Goal: Information Seeking & Learning: Find specific fact

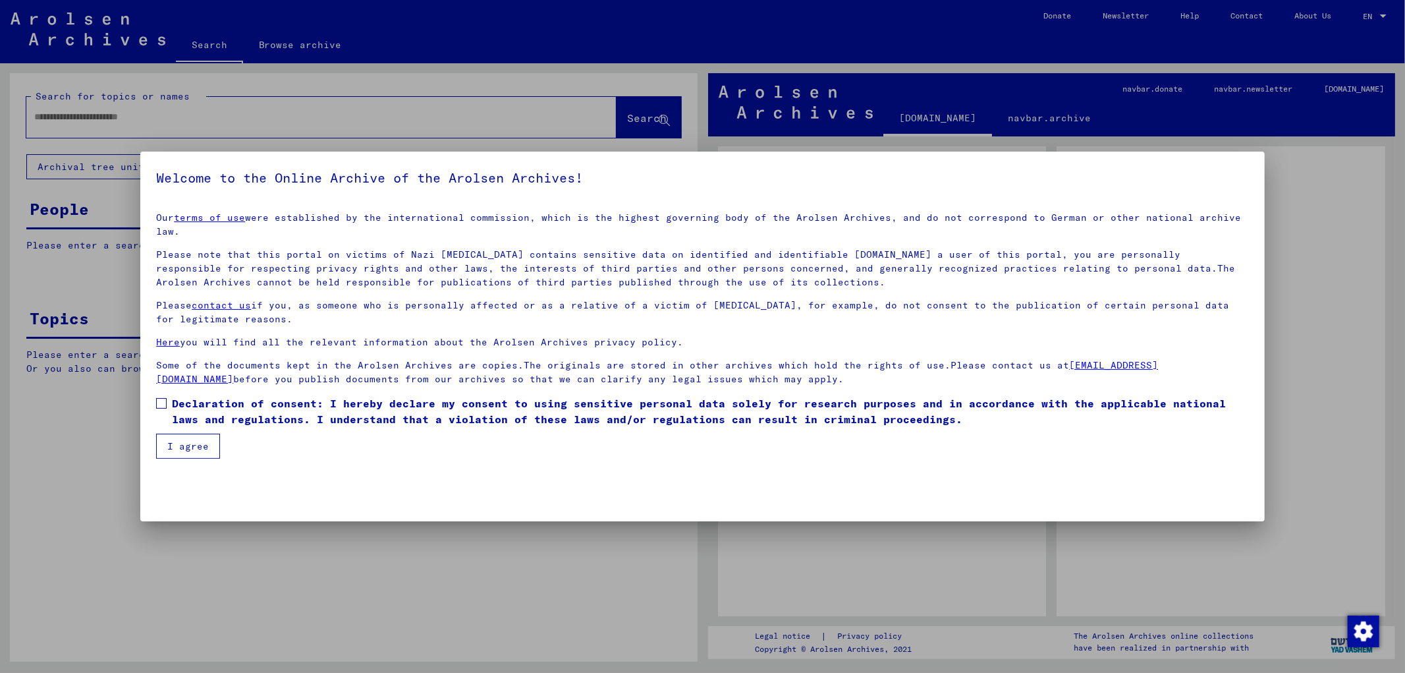
click at [165, 398] on span at bounding box center [161, 403] width 11 height 11
click at [181, 437] on button "I agree" at bounding box center [188, 445] width 64 height 25
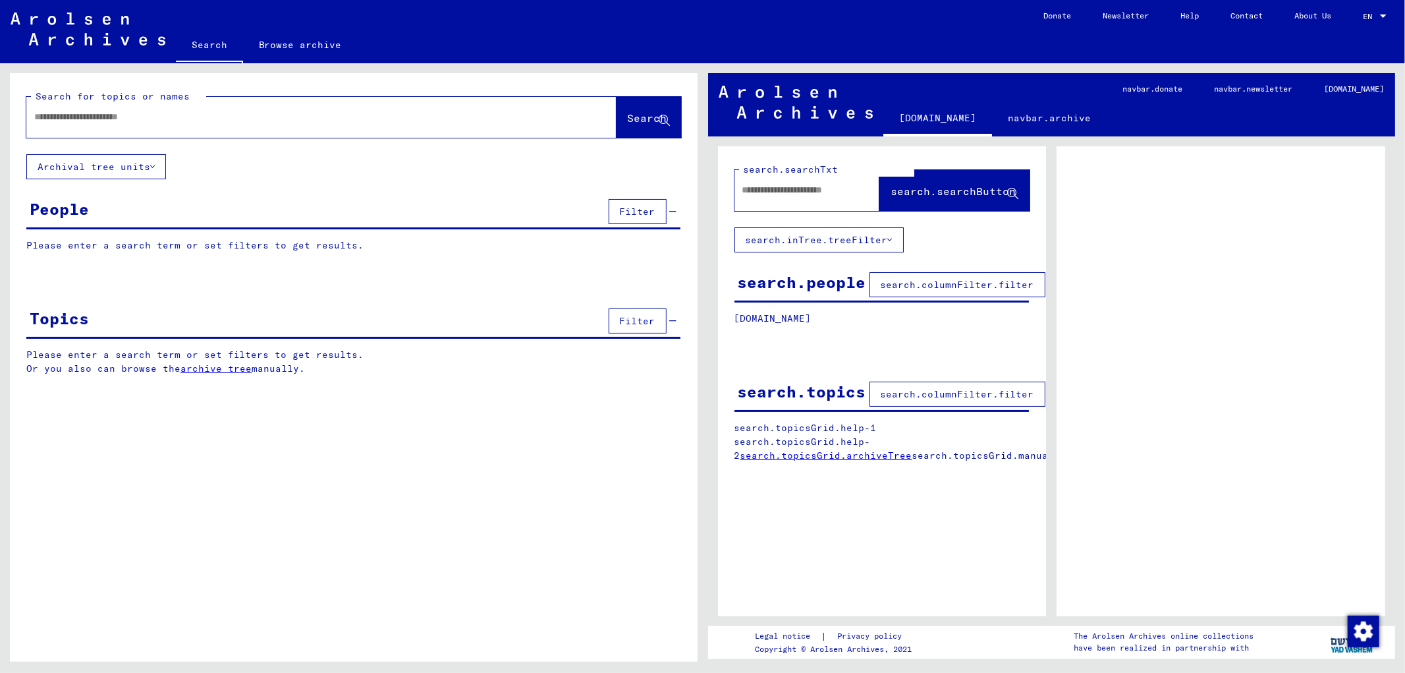
click at [161, 110] on input "text" at bounding box center [309, 117] width 551 height 14
type input "*"
type input "**********"
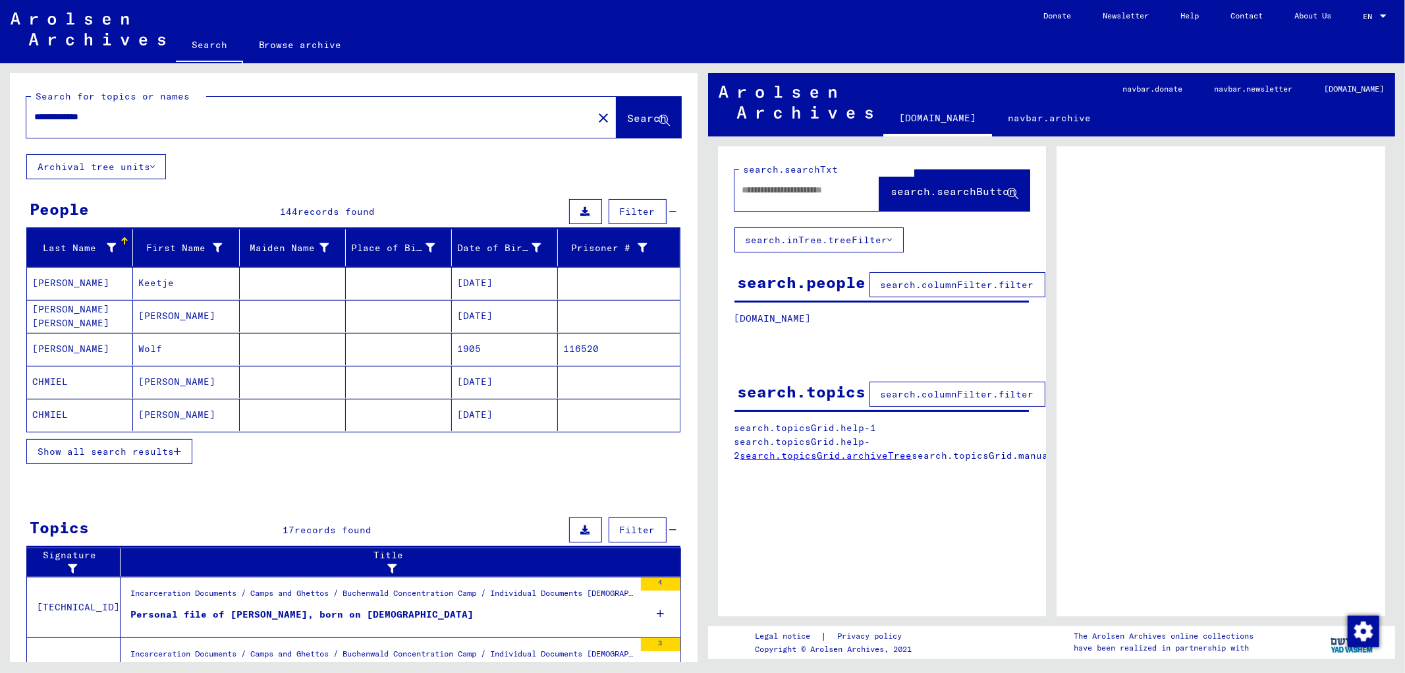
click at [134, 449] on span "Show all search results" at bounding box center [106, 451] width 136 height 12
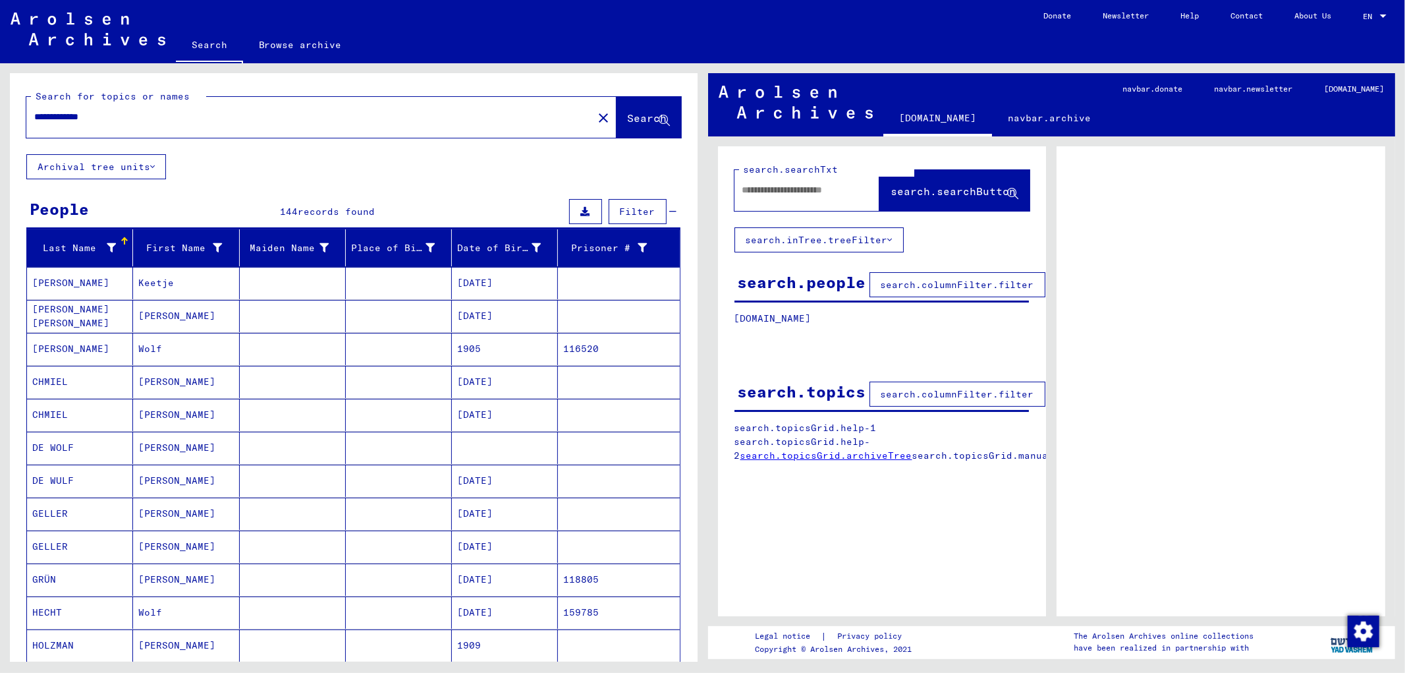
click at [354, 173] on div "**********" at bounding box center [354, 663] width 688 height 1180
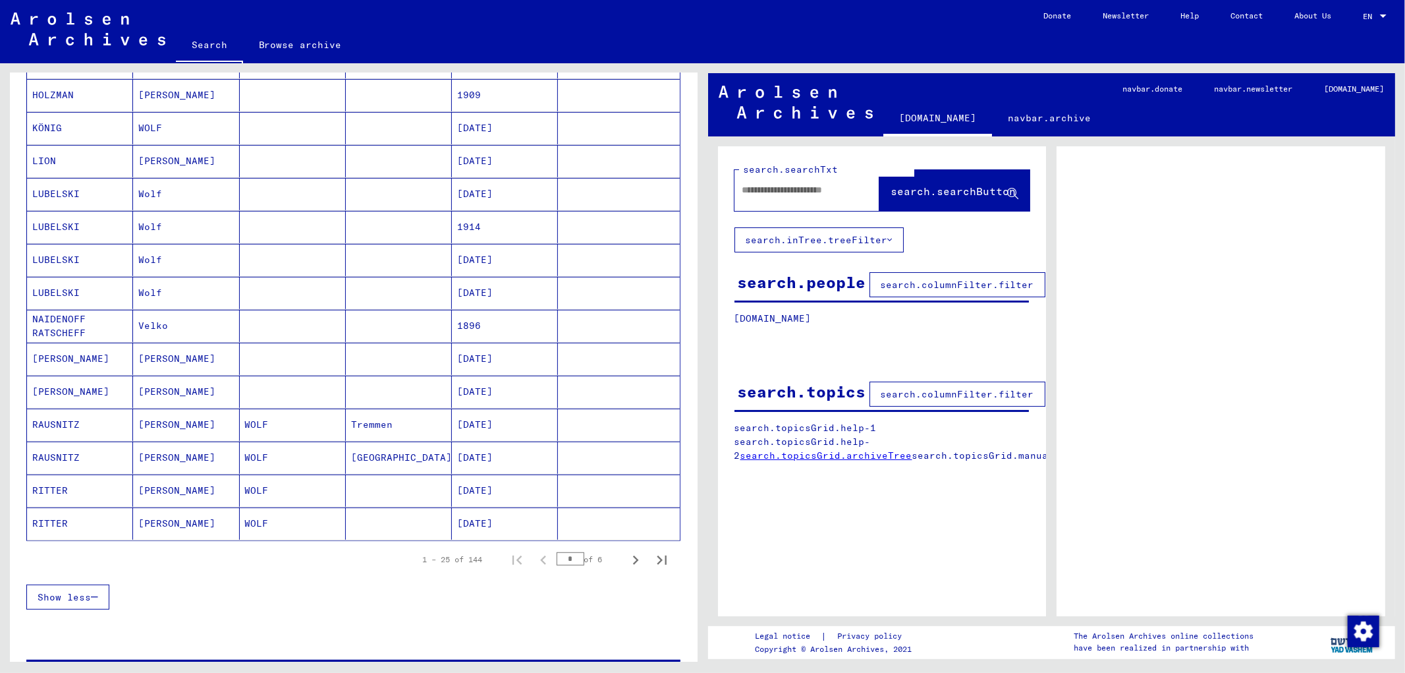
scroll to position [721, 0]
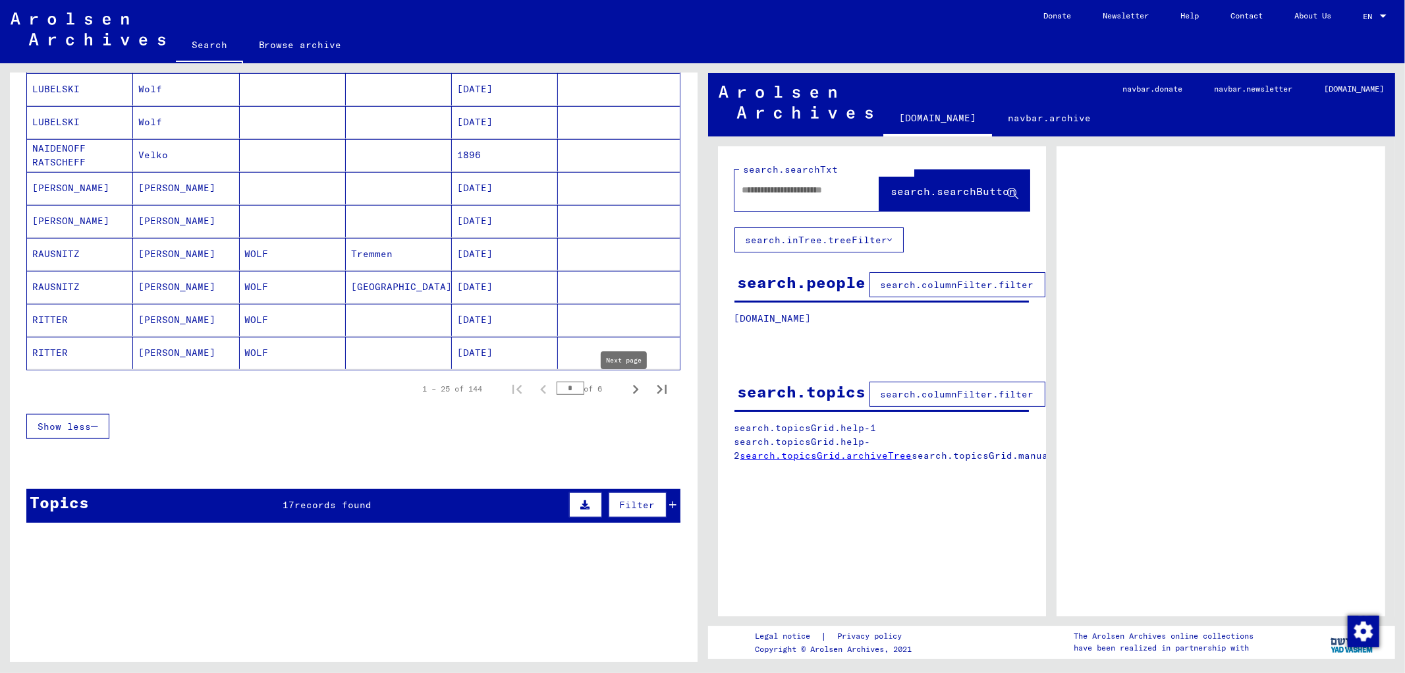
click at [626, 393] on icon "Next page" at bounding box center [635, 389] width 18 height 18
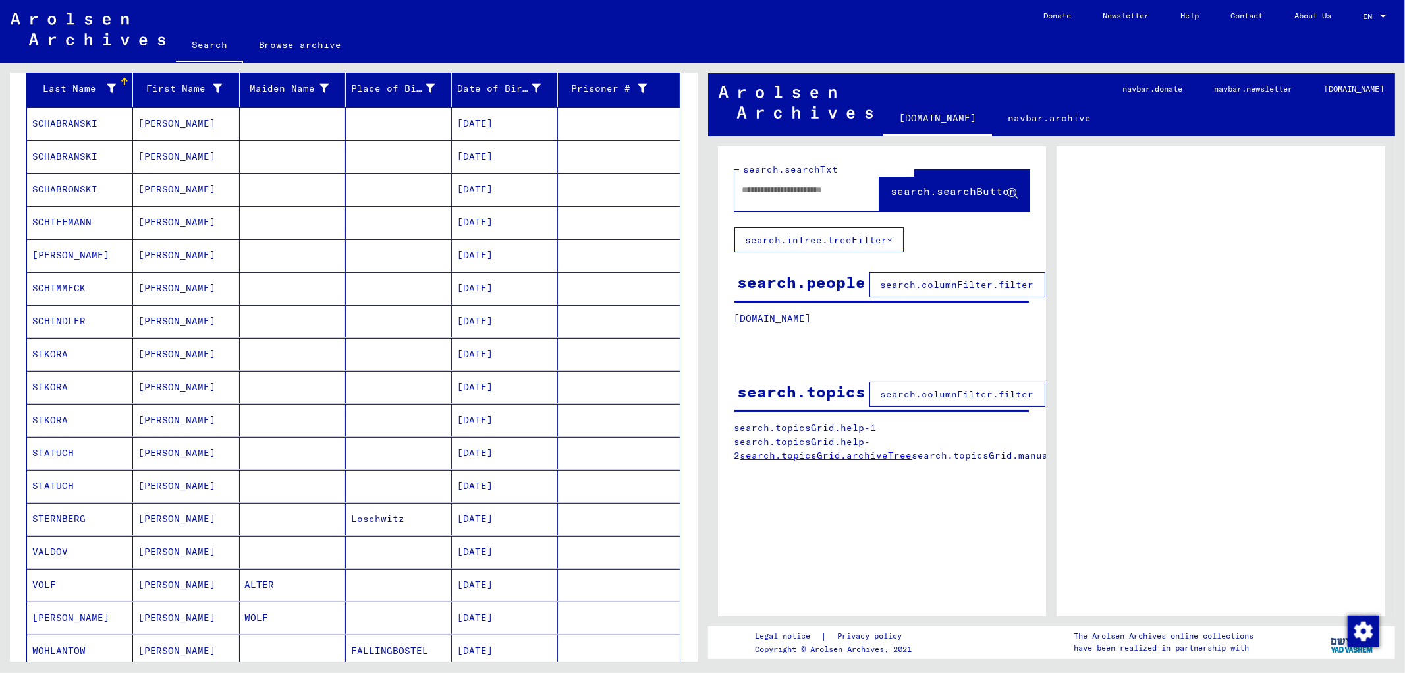
scroll to position [940, 0]
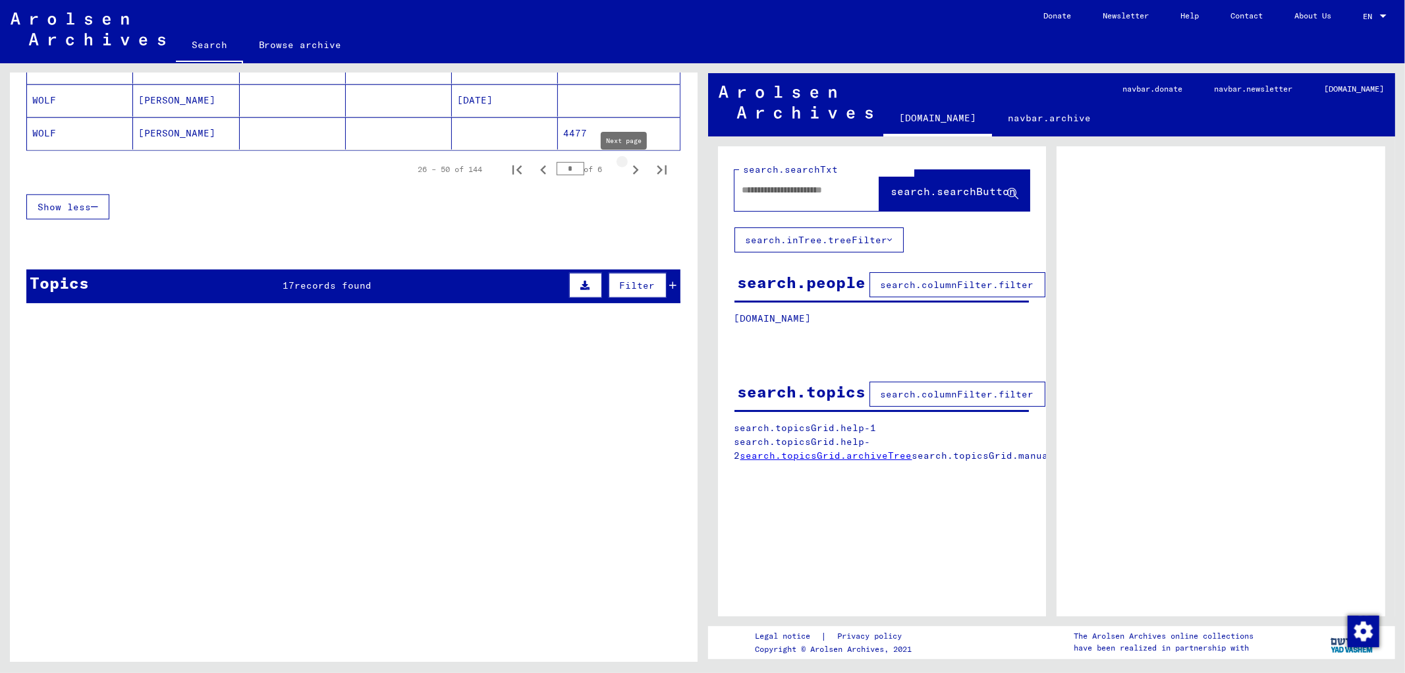
click at [626, 171] on icon "Next page" at bounding box center [635, 170] width 18 height 18
type input "*"
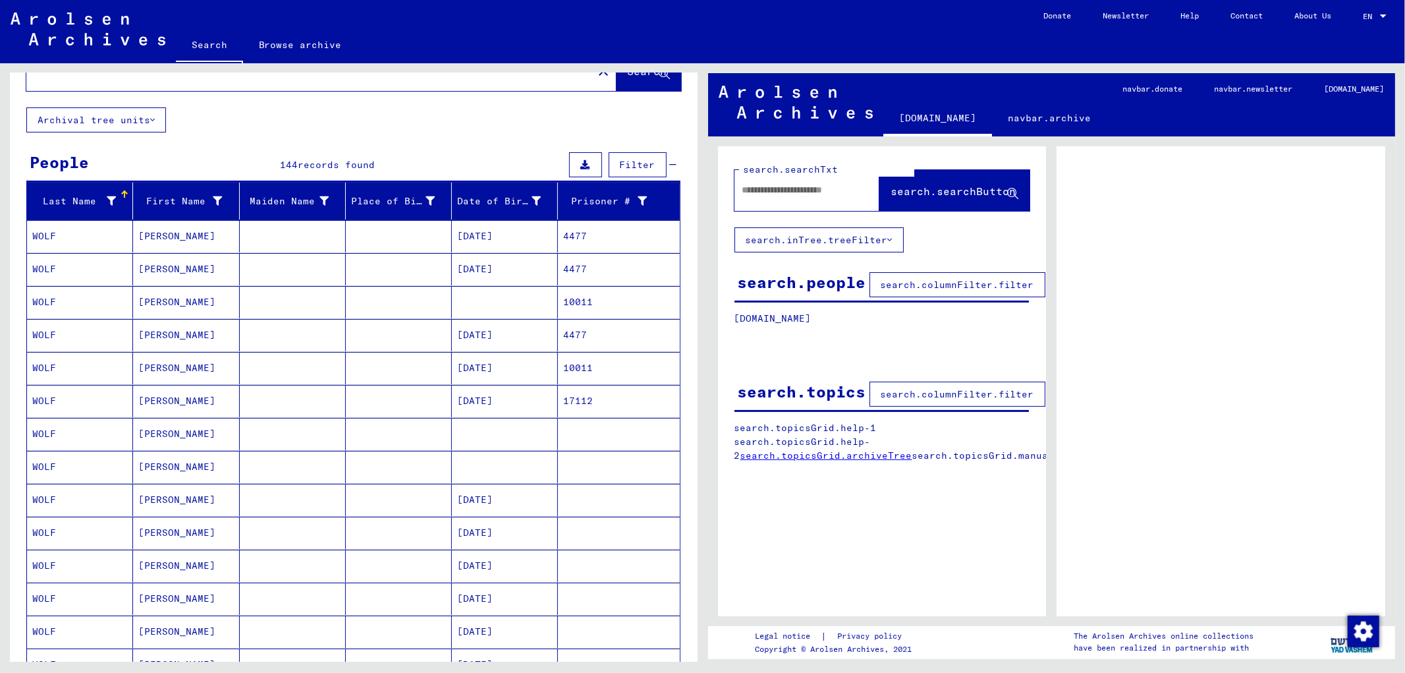
scroll to position [38, 0]
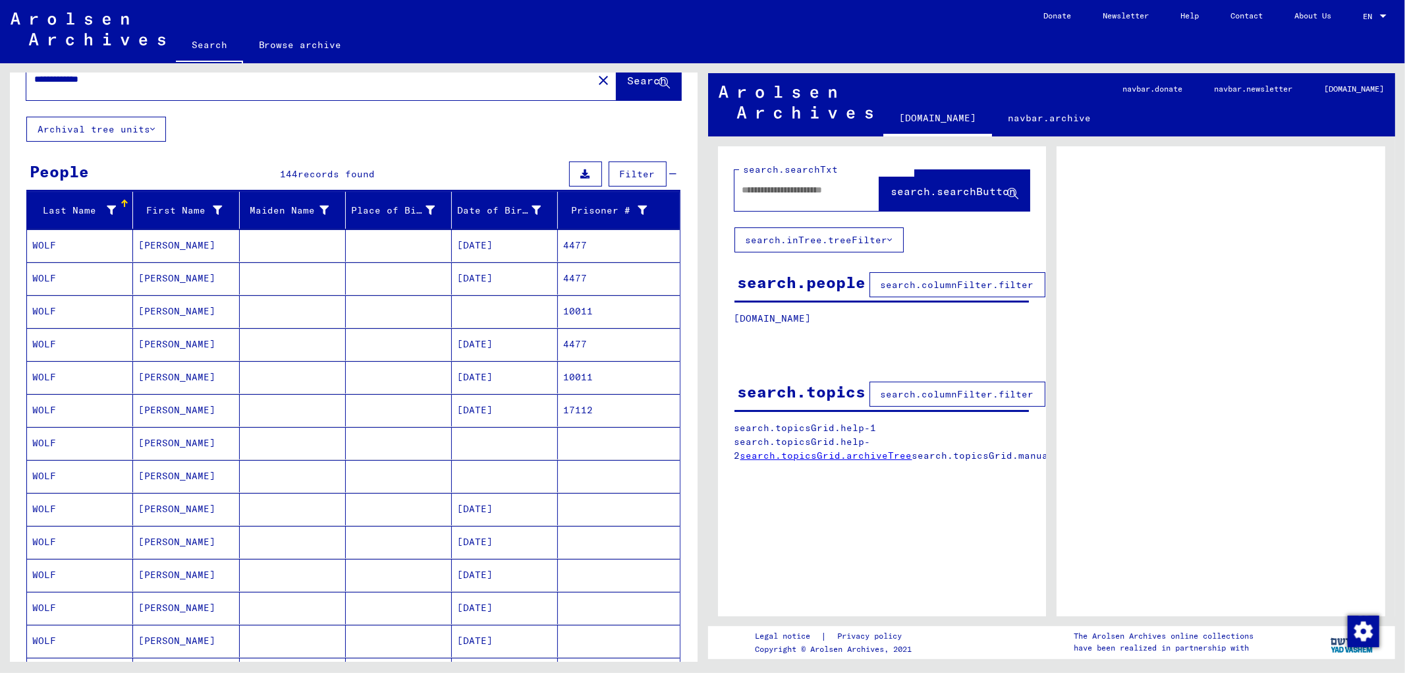
click at [478, 383] on mat-cell "[DATE]" at bounding box center [505, 377] width 106 height 32
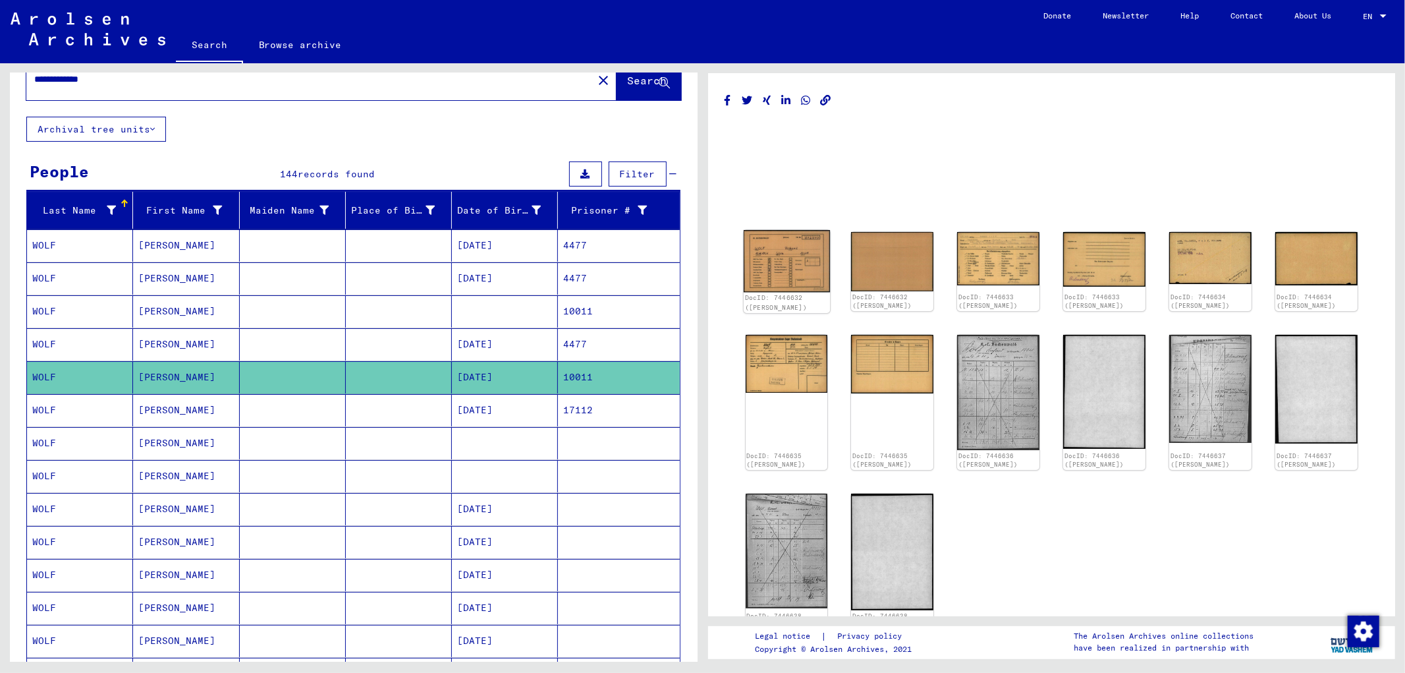
click at [792, 257] on img at bounding box center [786, 261] width 86 height 62
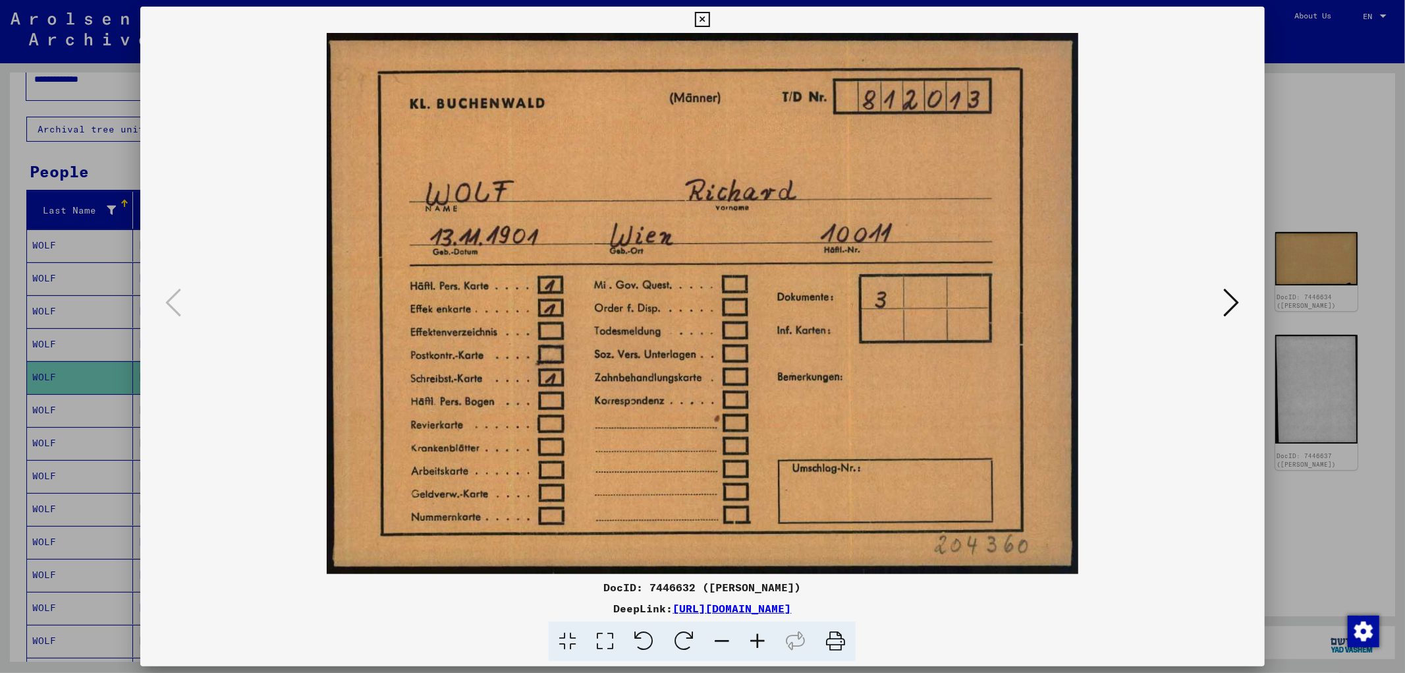
click at [1227, 300] on icon at bounding box center [1232, 303] width 16 height 32
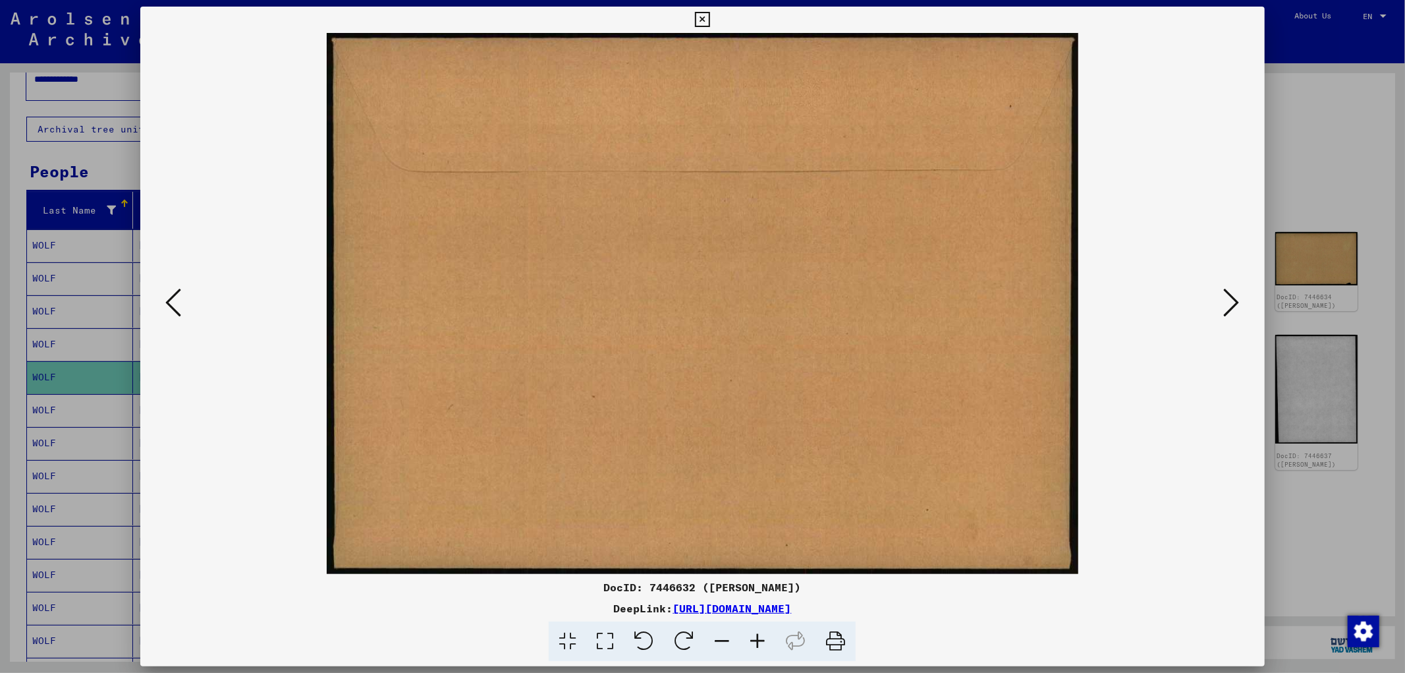
click at [1239, 293] on button at bounding box center [1232, 304] width 24 height 38
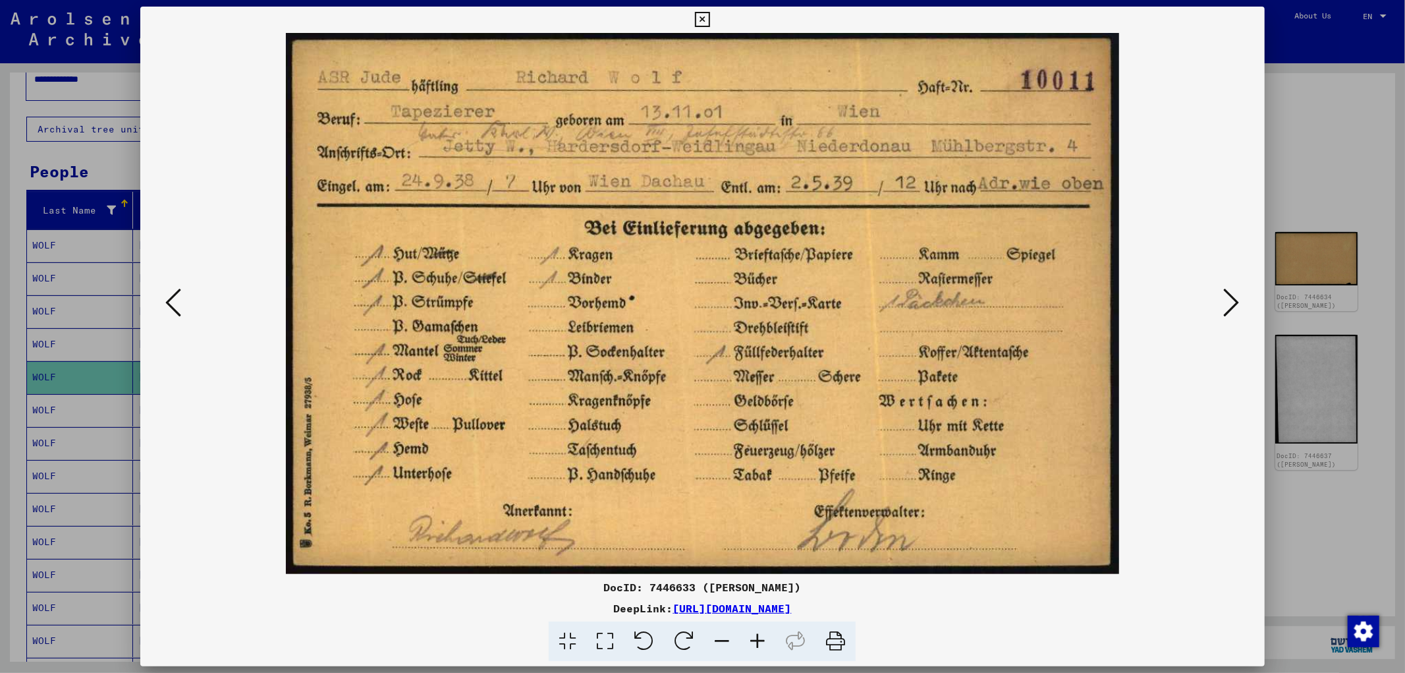
click at [1230, 306] on icon at bounding box center [1232, 303] width 16 height 32
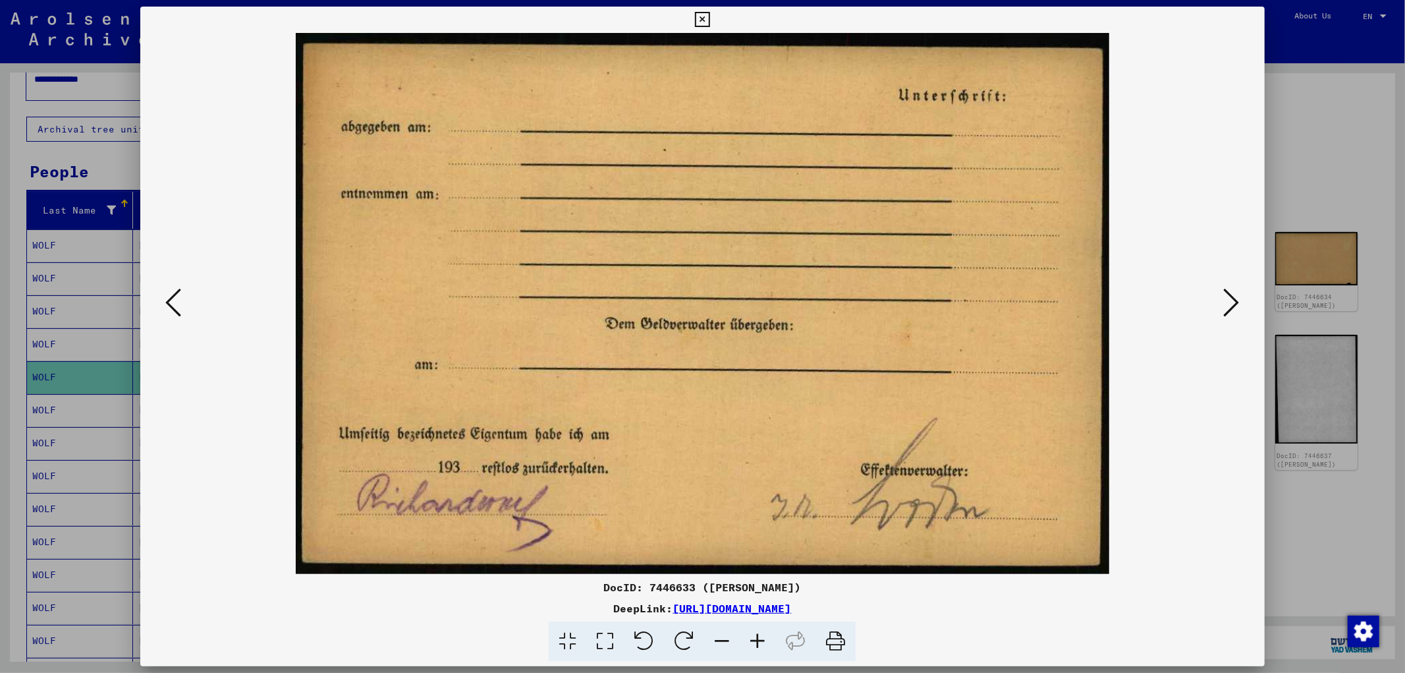
click at [1221, 301] on button at bounding box center [1232, 304] width 24 height 38
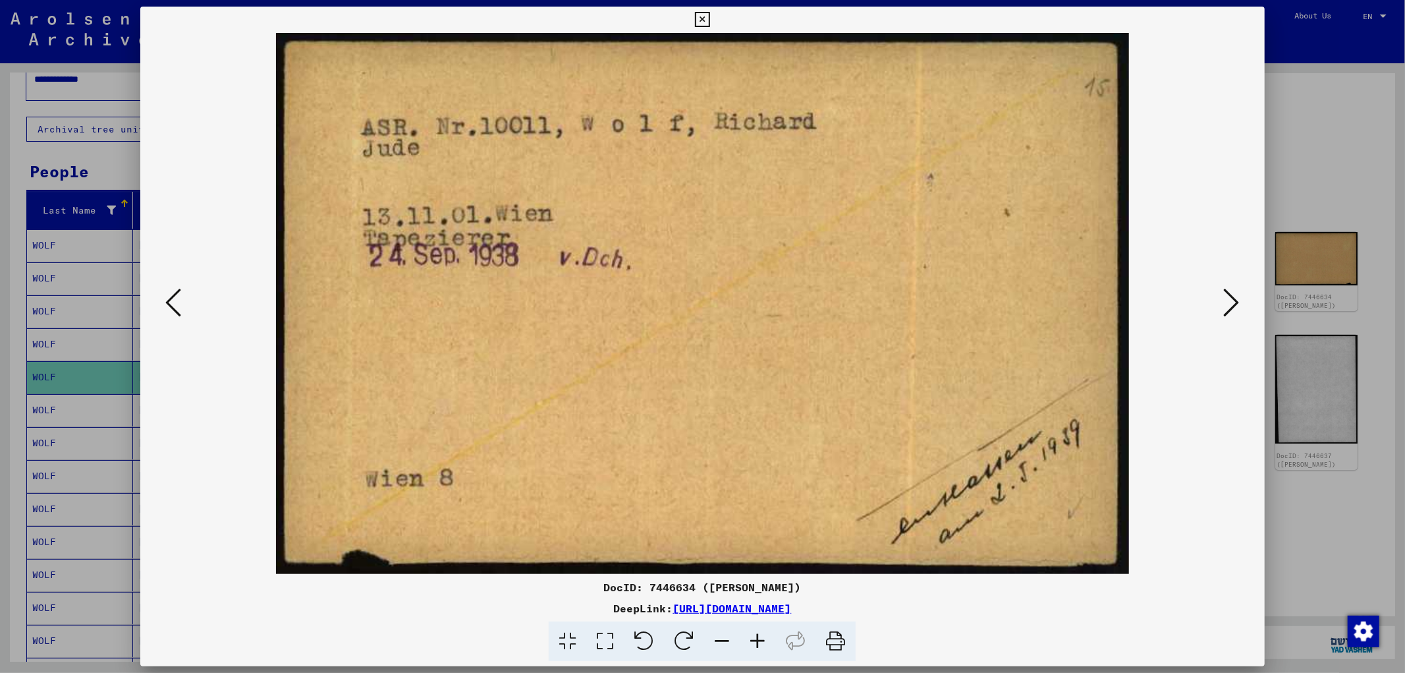
click at [1232, 300] on icon at bounding box center [1232, 303] width 16 height 32
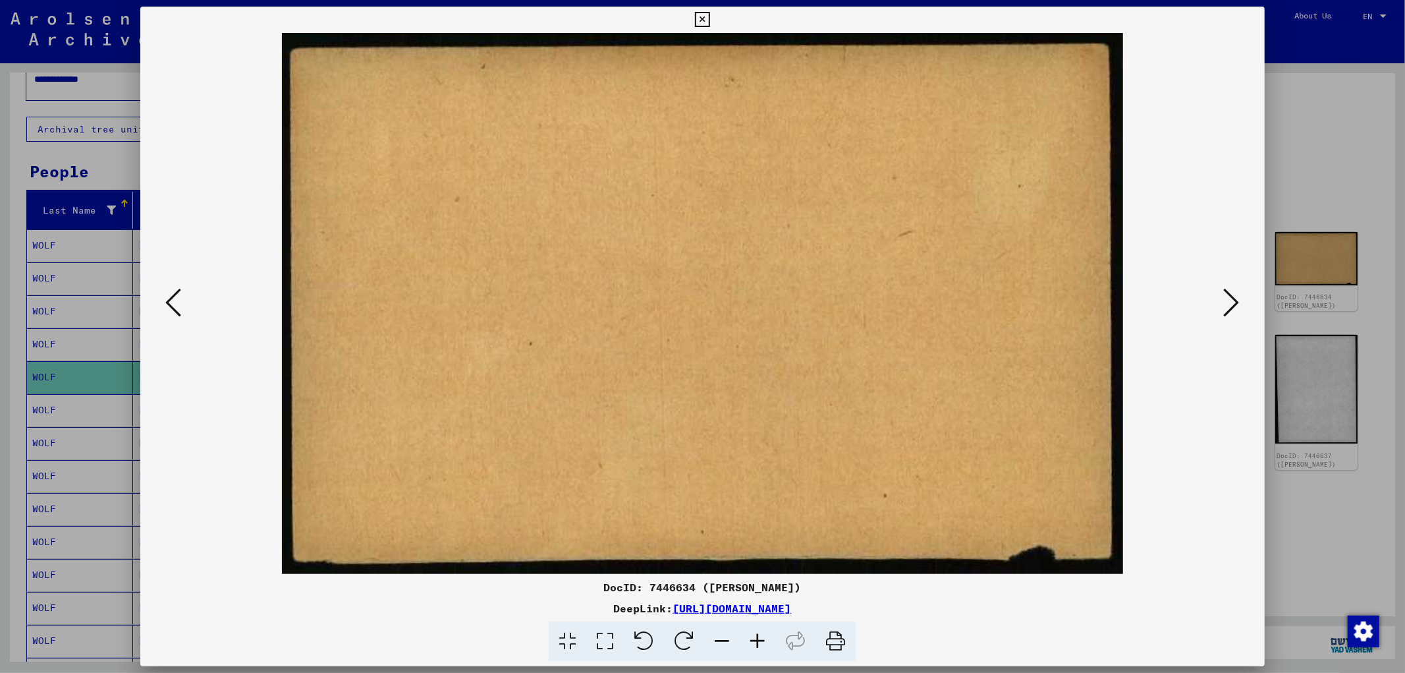
click at [1246, 296] on div at bounding box center [702, 303] width 1124 height 541
click at [1228, 298] on icon at bounding box center [1232, 303] width 16 height 32
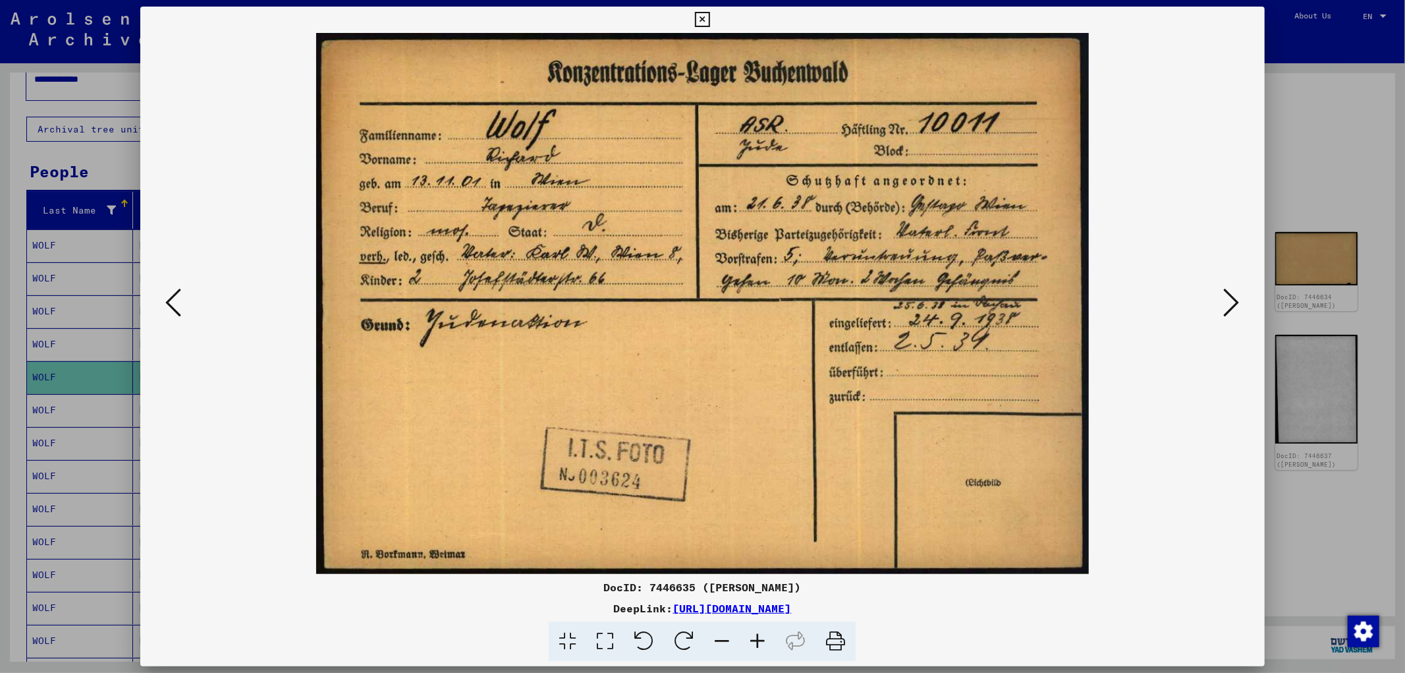
click at [1233, 299] on icon at bounding box center [1232, 303] width 16 height 32
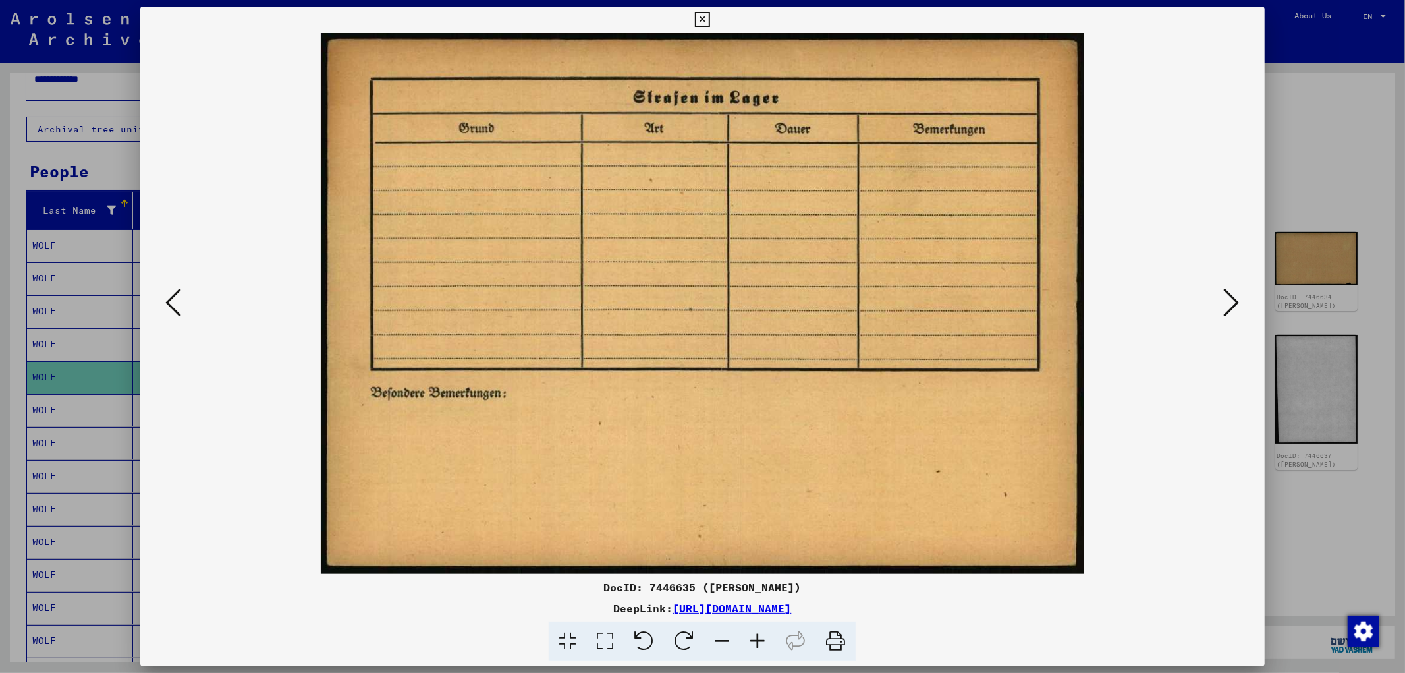
click at [1225, 319] on button at bounding box center [1232, 304] width 24 height 38
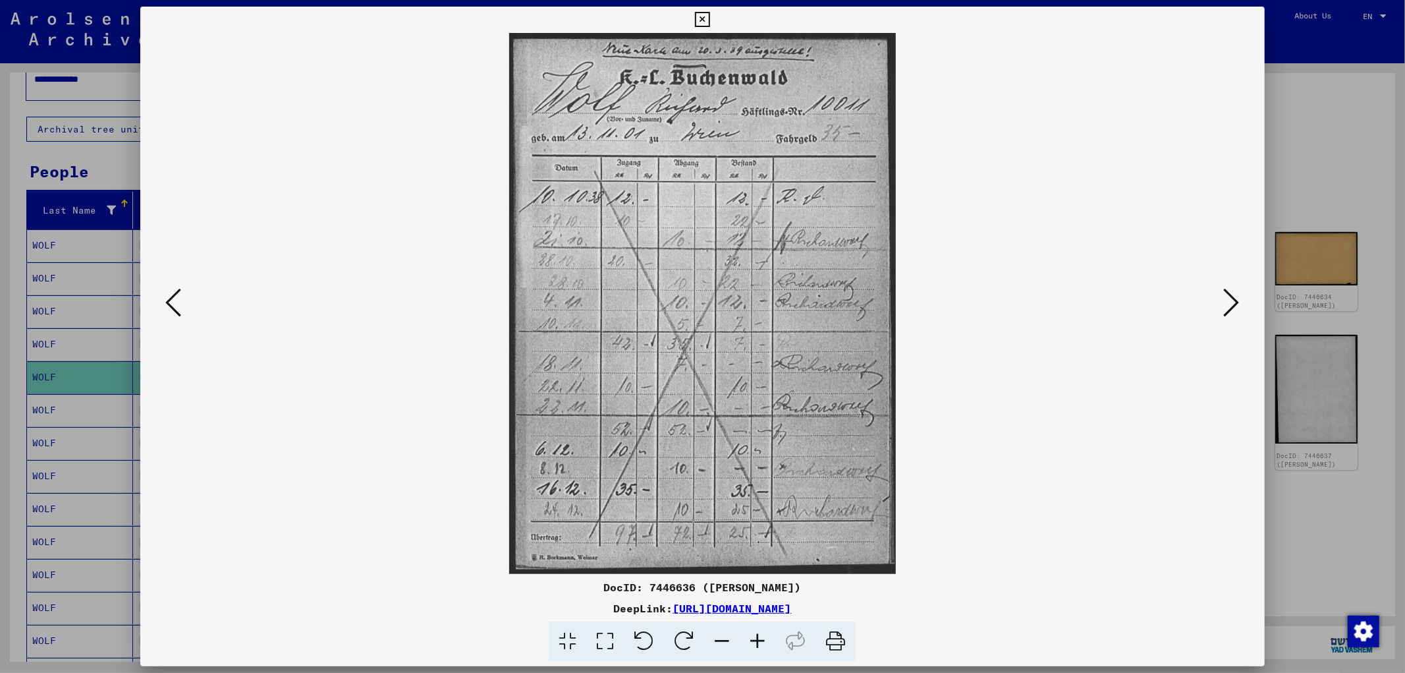
click at [1229, 302] on icon at bounding box center [1232, 303] width 16 height 32
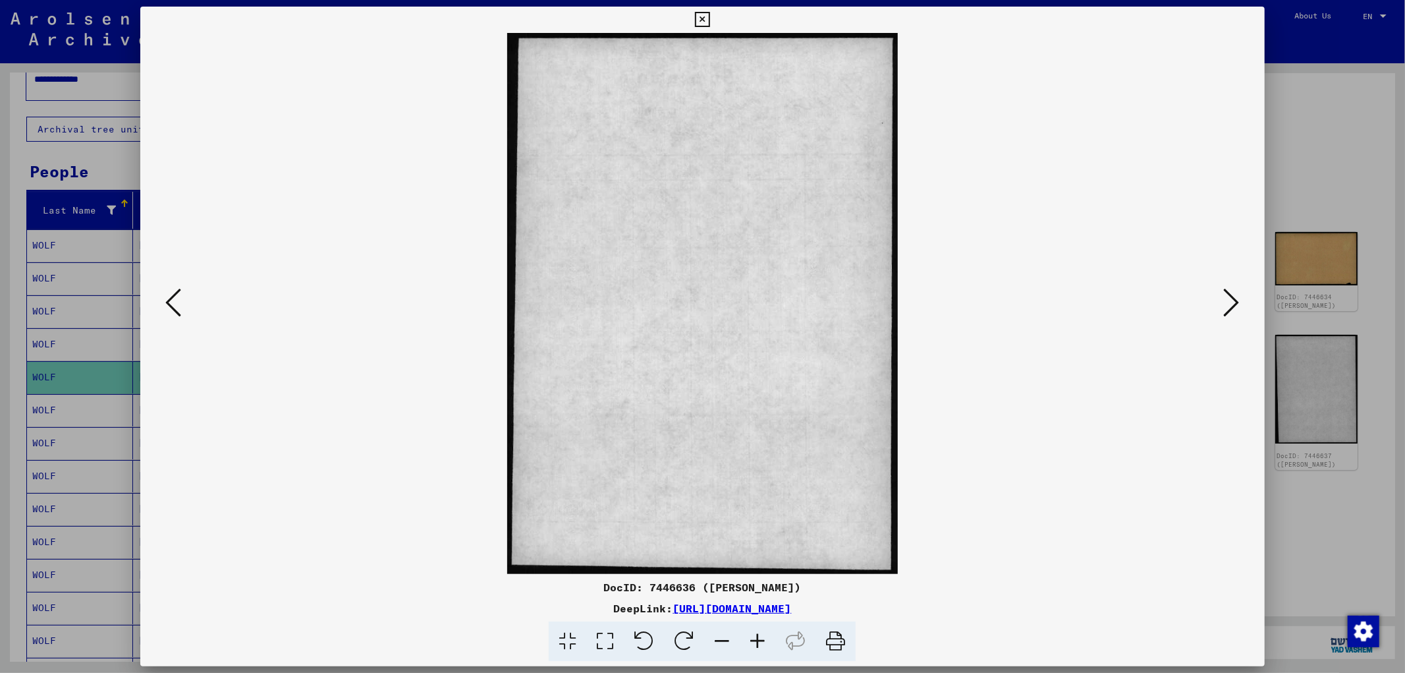
click at [1225, 319] on button at bounding box center [1232, 304] width 24 height 38
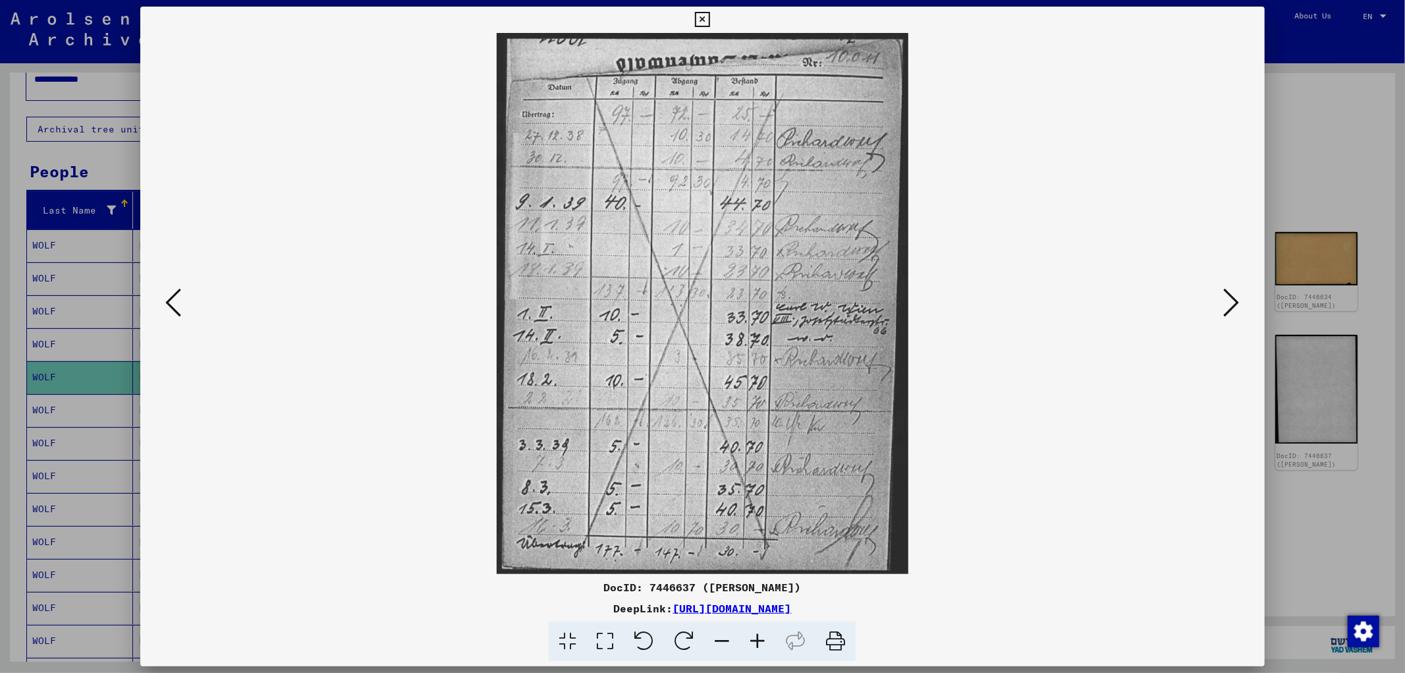
click at [1229, 294] on icon at bounding box center [1232, 303] width 16 height 32
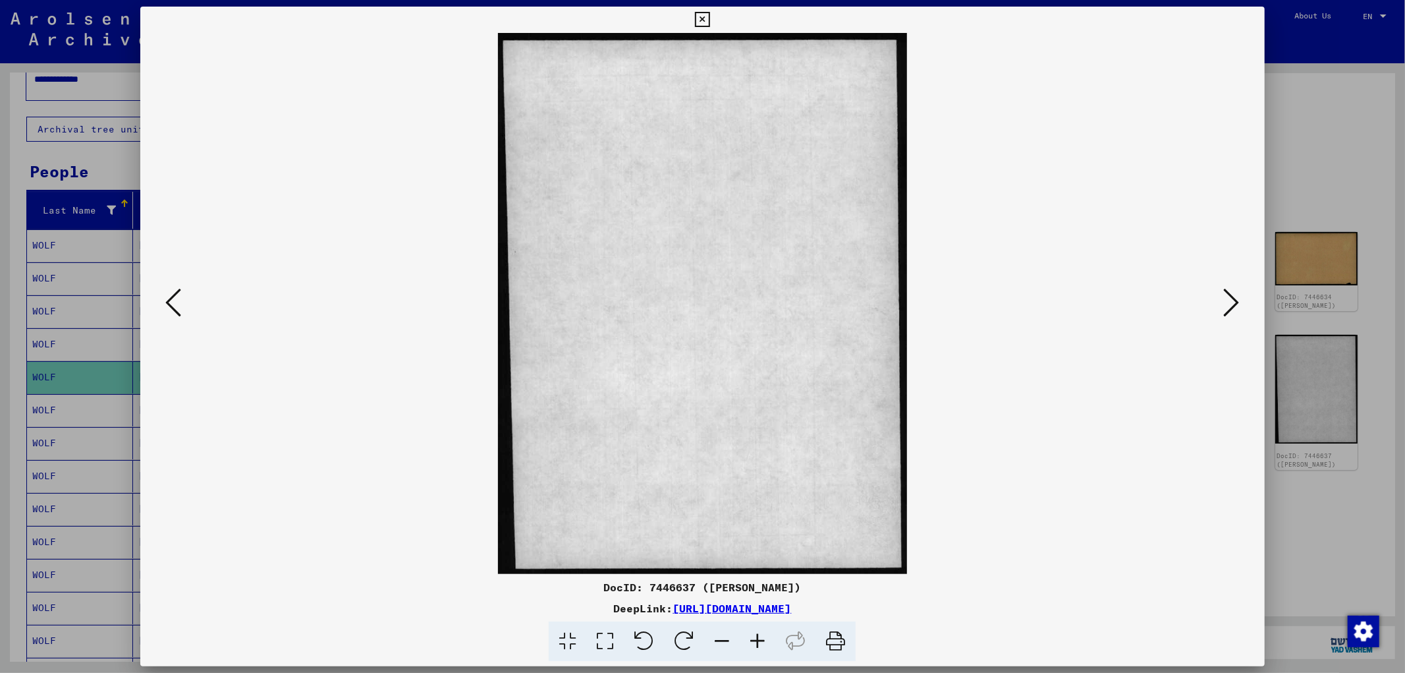
click at [1227, 313] on icon at bounding box center [1232, 303] width 16 height 32
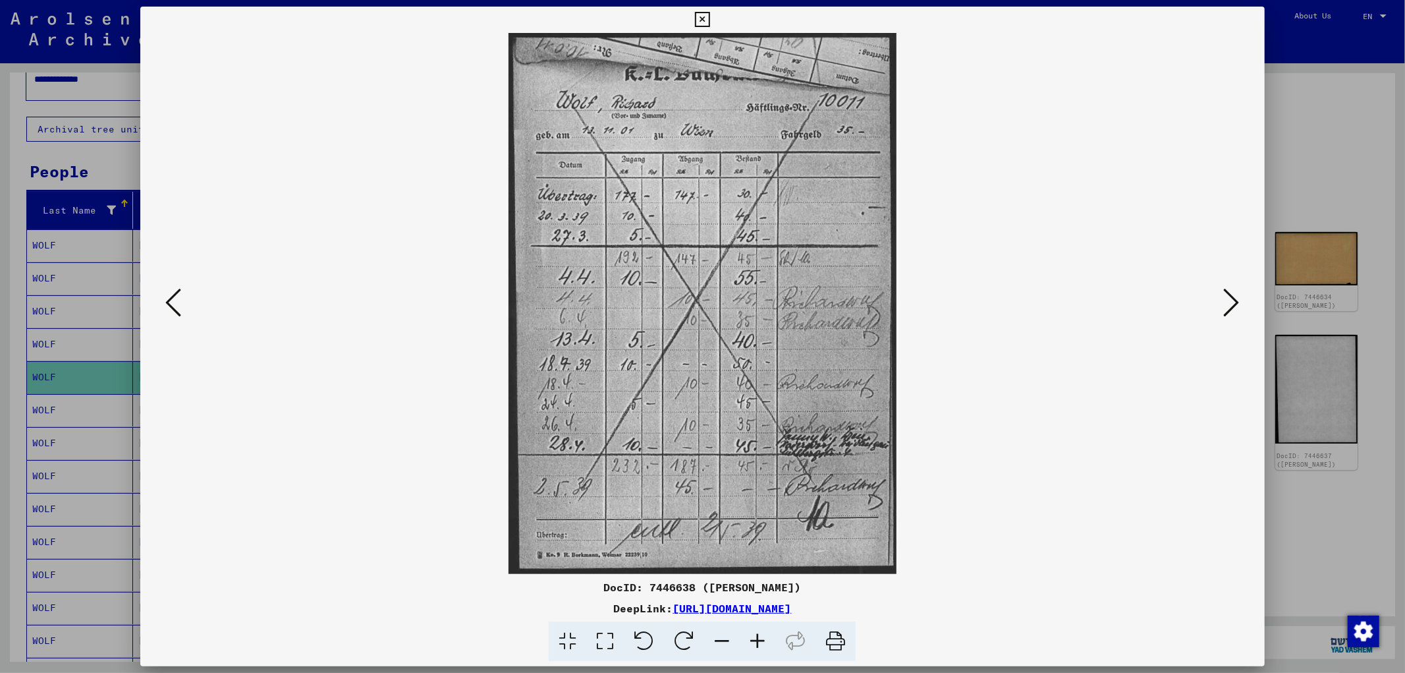
click at [1224, 304] on icon at bounding box center [1232, 303] width 16 height 32
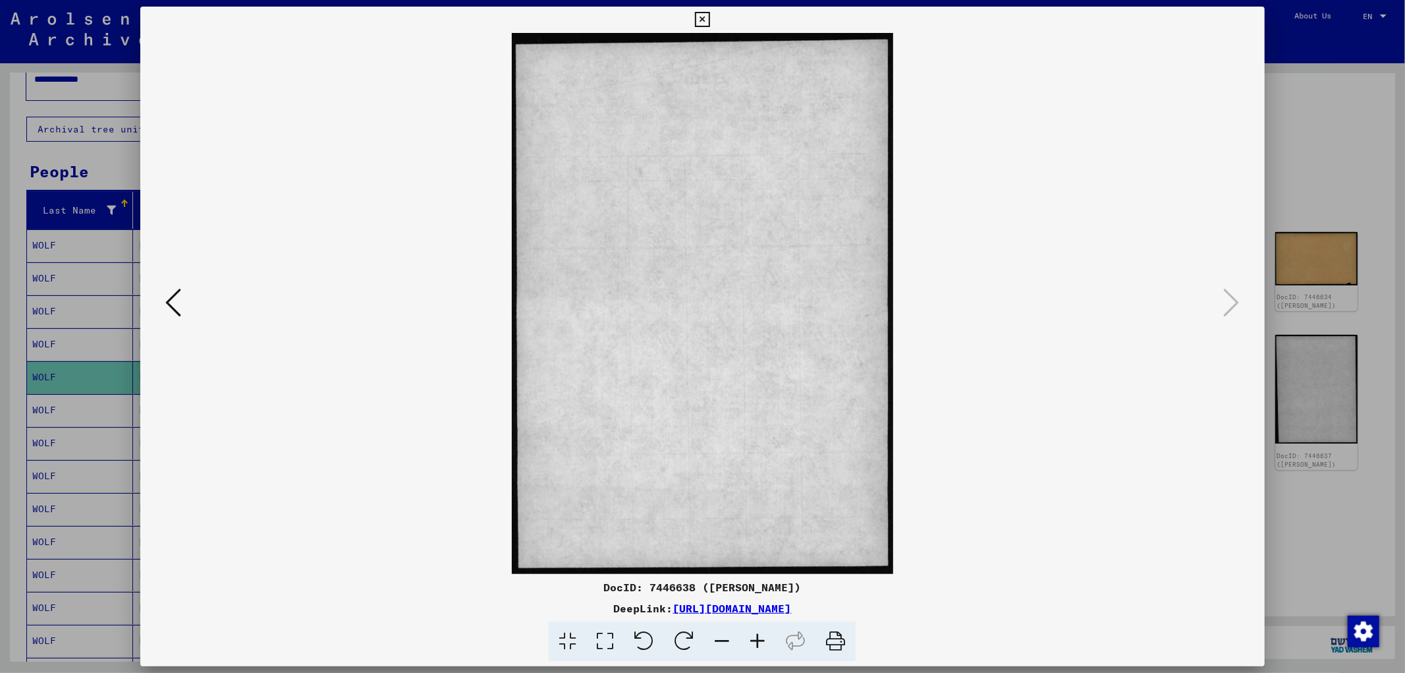
click at [1327, 519] on div at bounding box center [702, 336] width 1405 height 673
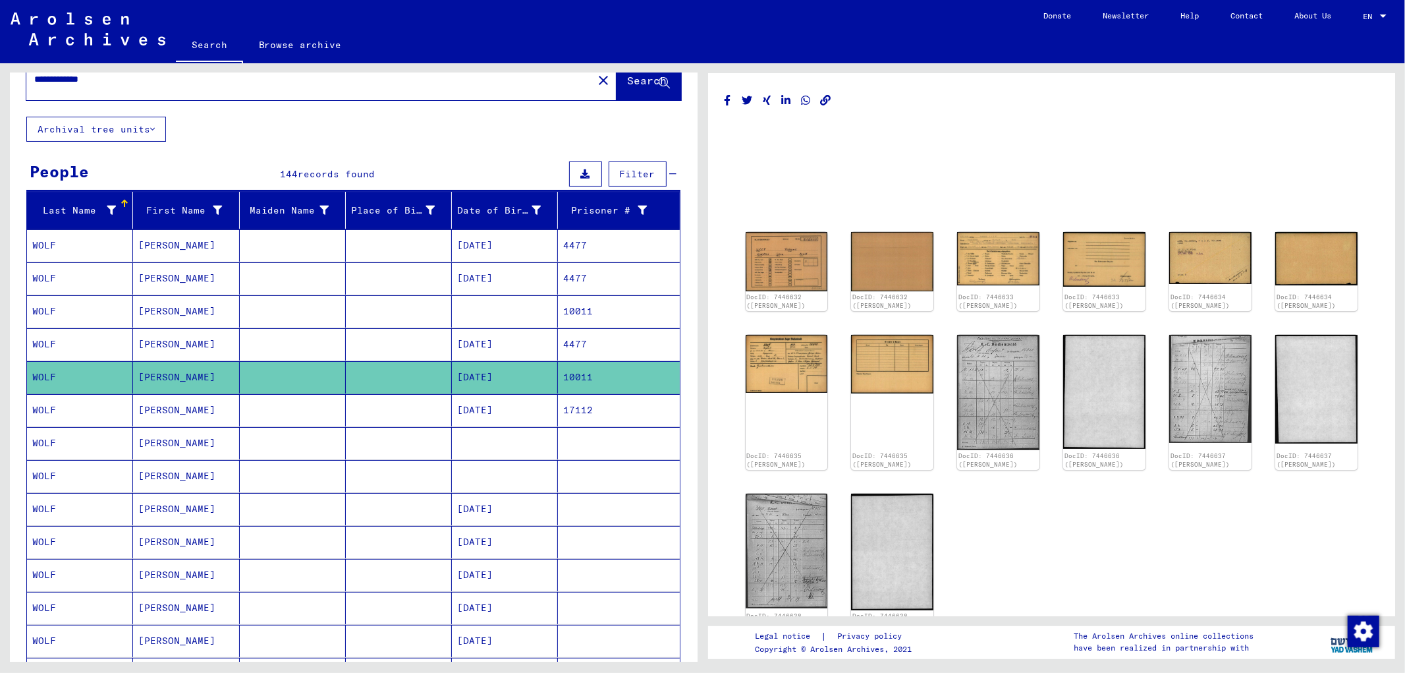
click at [501, 405] on mat-cell "[DATE]" at bounding box center [505, 410] width 106 height 32
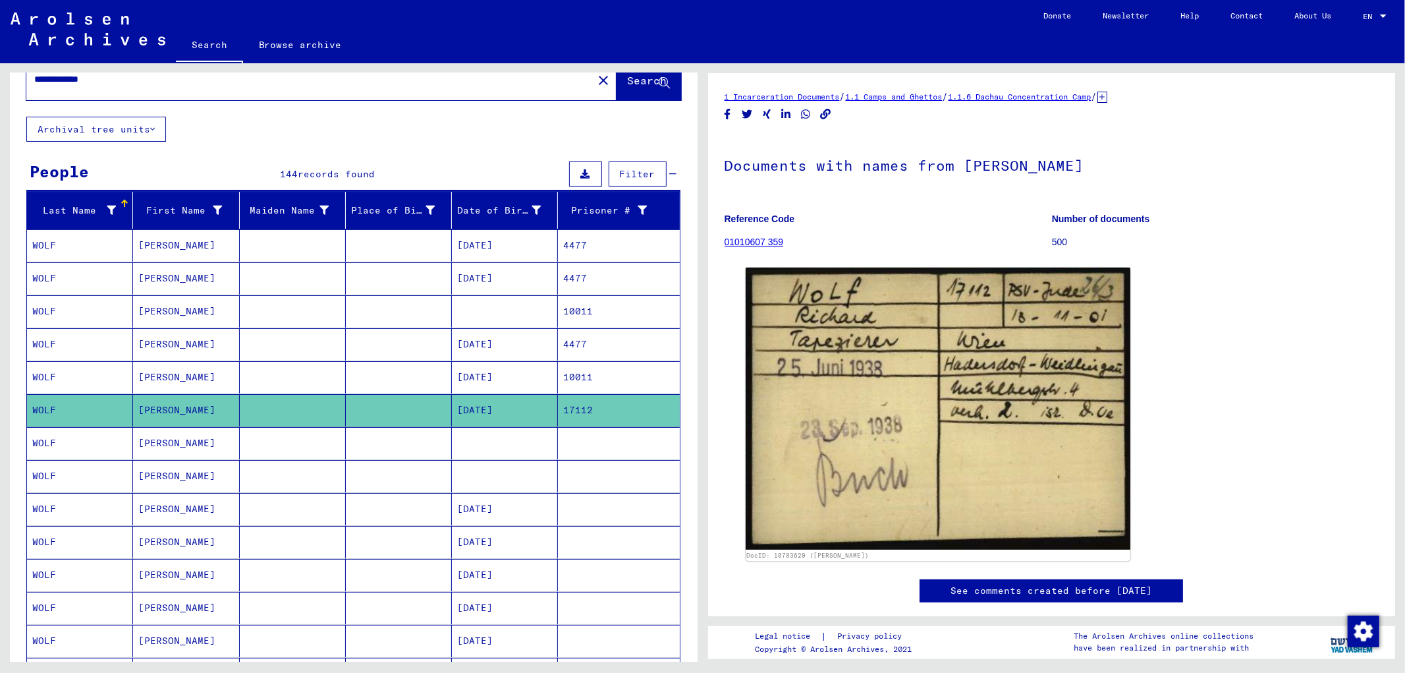
click at [437, 361] on mat-cell at bounding box center [399, 377] width 106 height 32
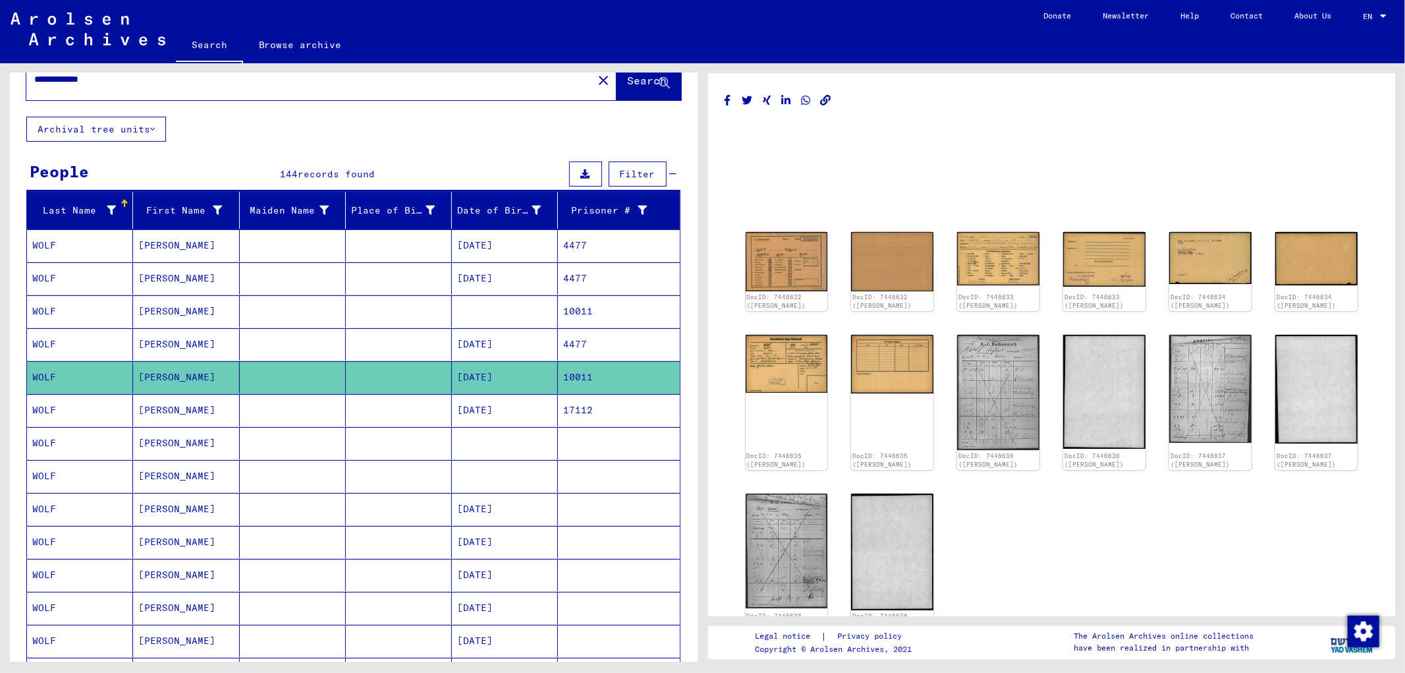
click at [492, 437] on mat-cell at bounding box center [505, 443] width 106 height 32
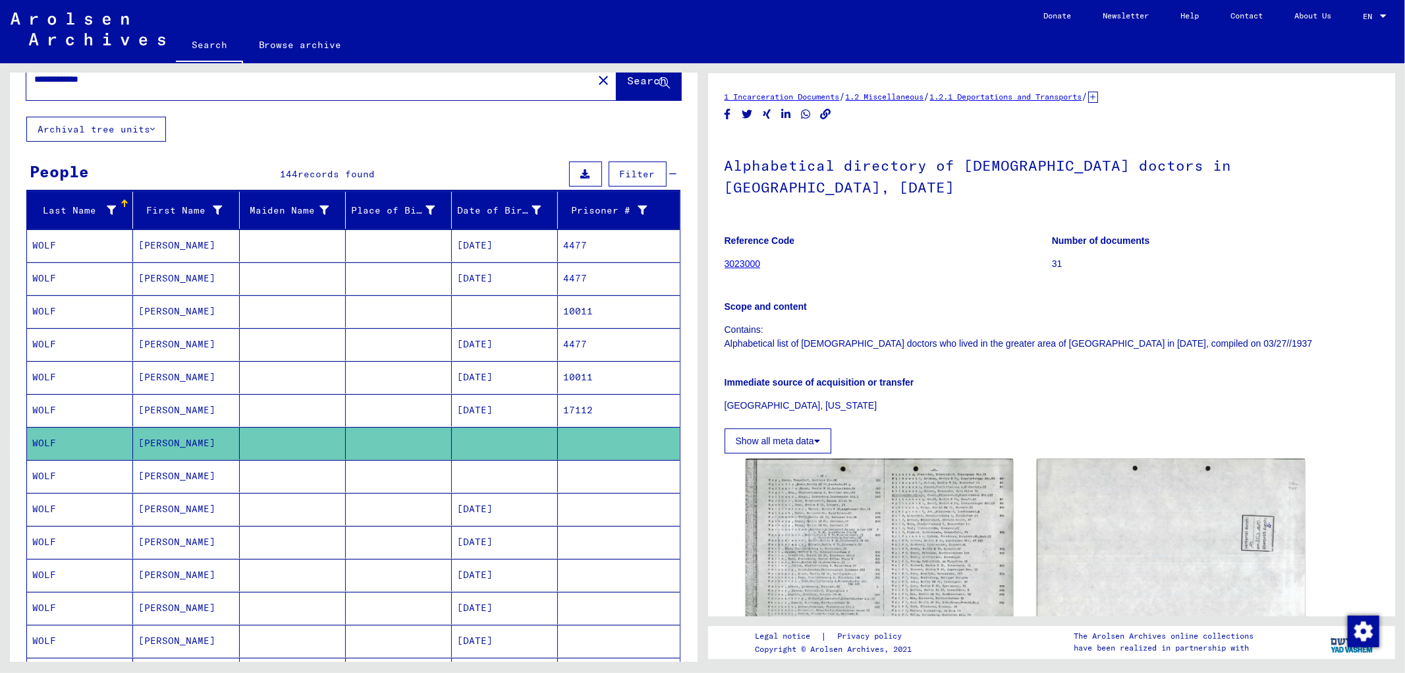
click at [491, 408] on mat-cell "[DATE]" at bounding box center [505, 410] width 106 height 32
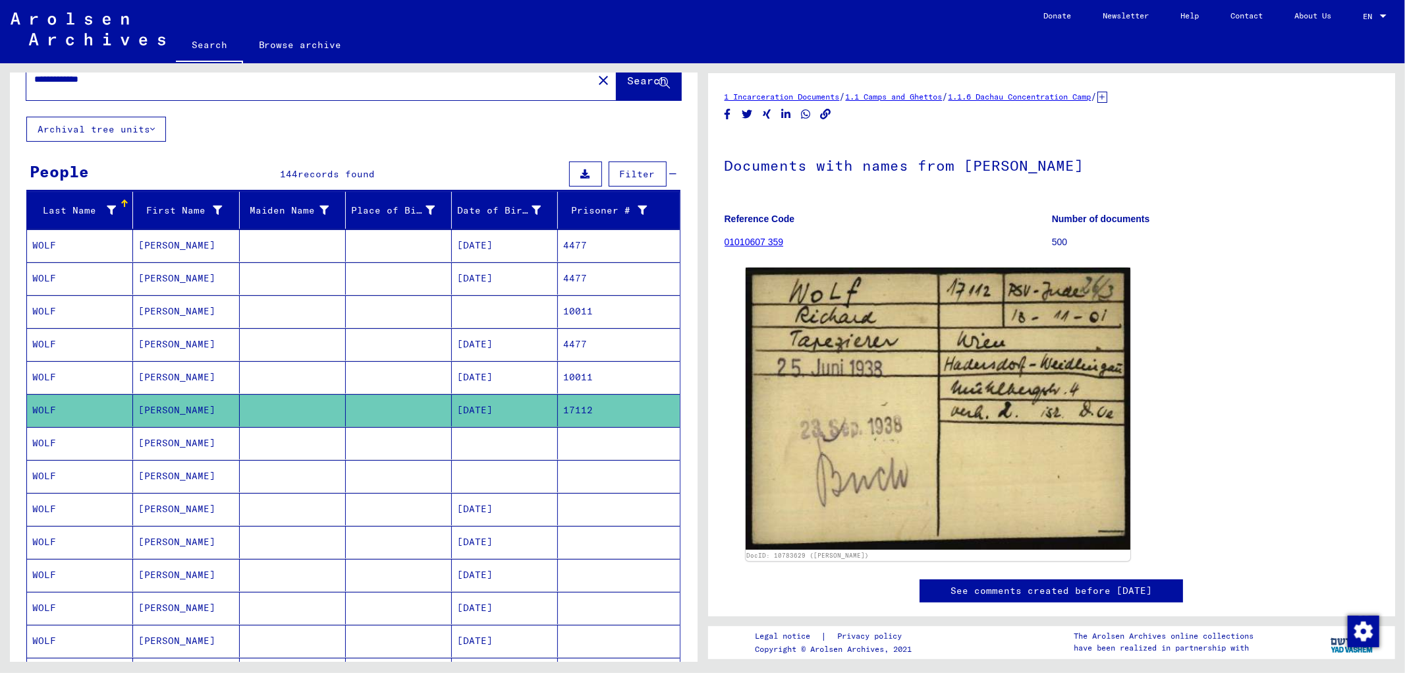
click at [487, 445] on mat-cell at bounding box center [505, 443] width 106 height 32
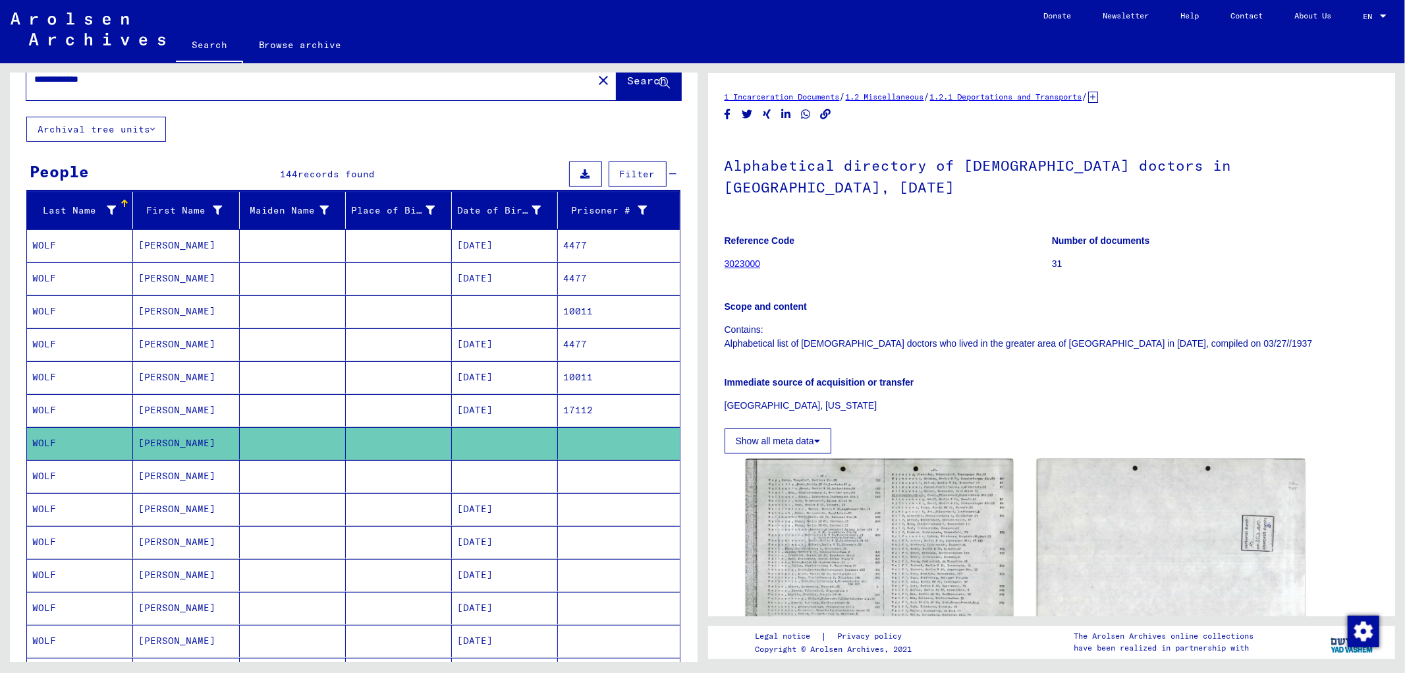
click at [499, 481] on mat-cell at bounding box center [505, 476] width 106 height 32
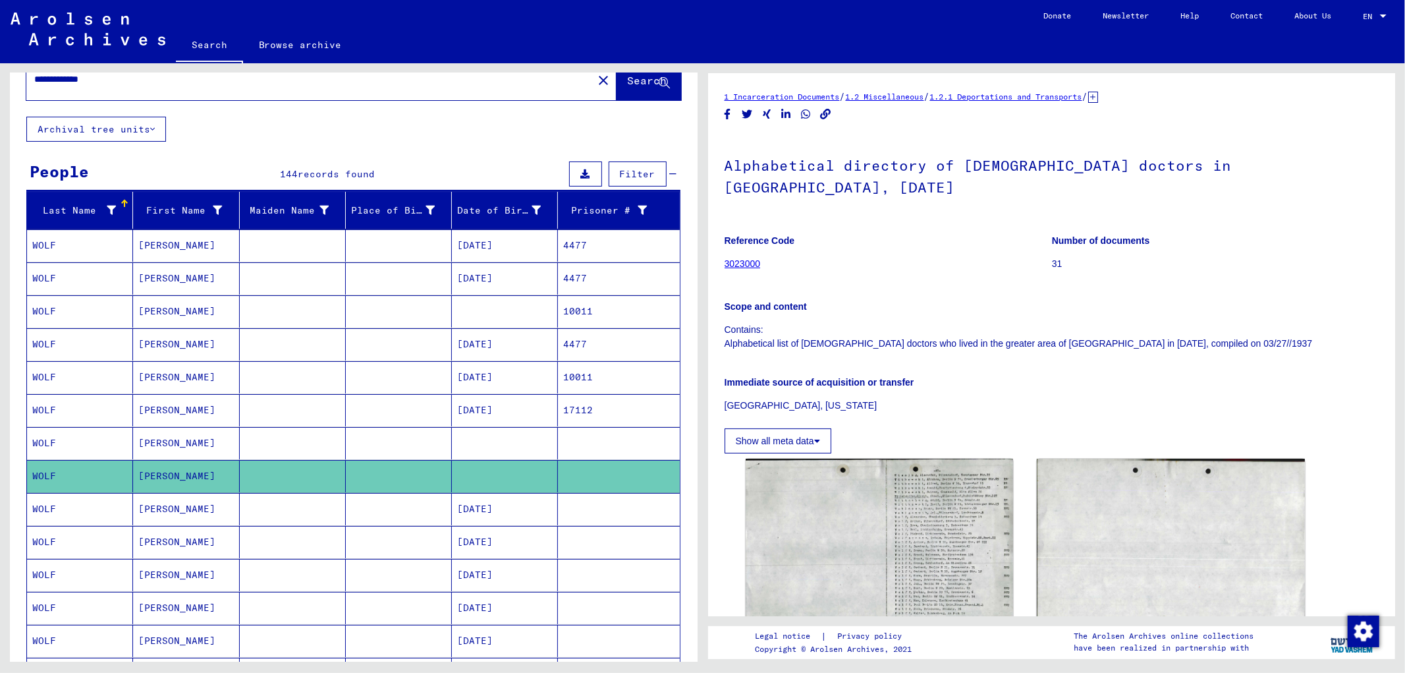
click at [497, 509] on mat-cell "[DATE]" at bounding box center [505, 509] width 106 height 32
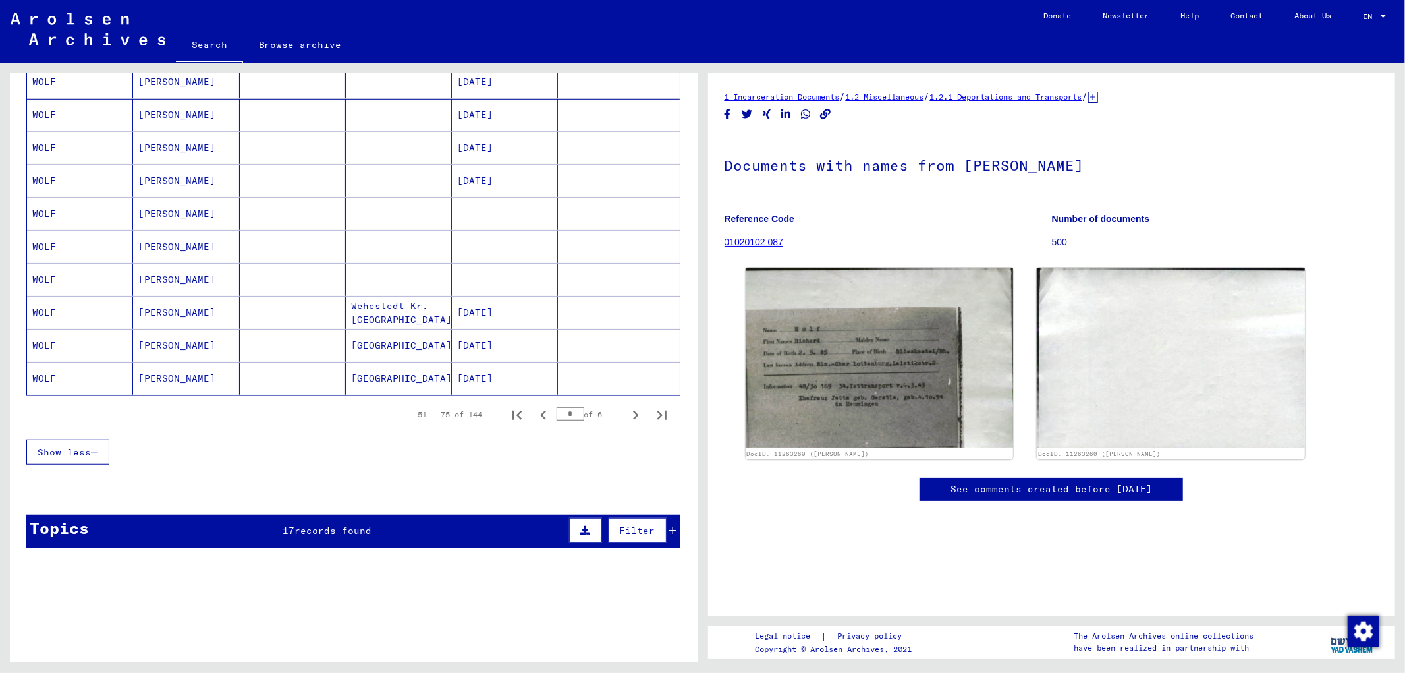
scroll to position [696, 0]
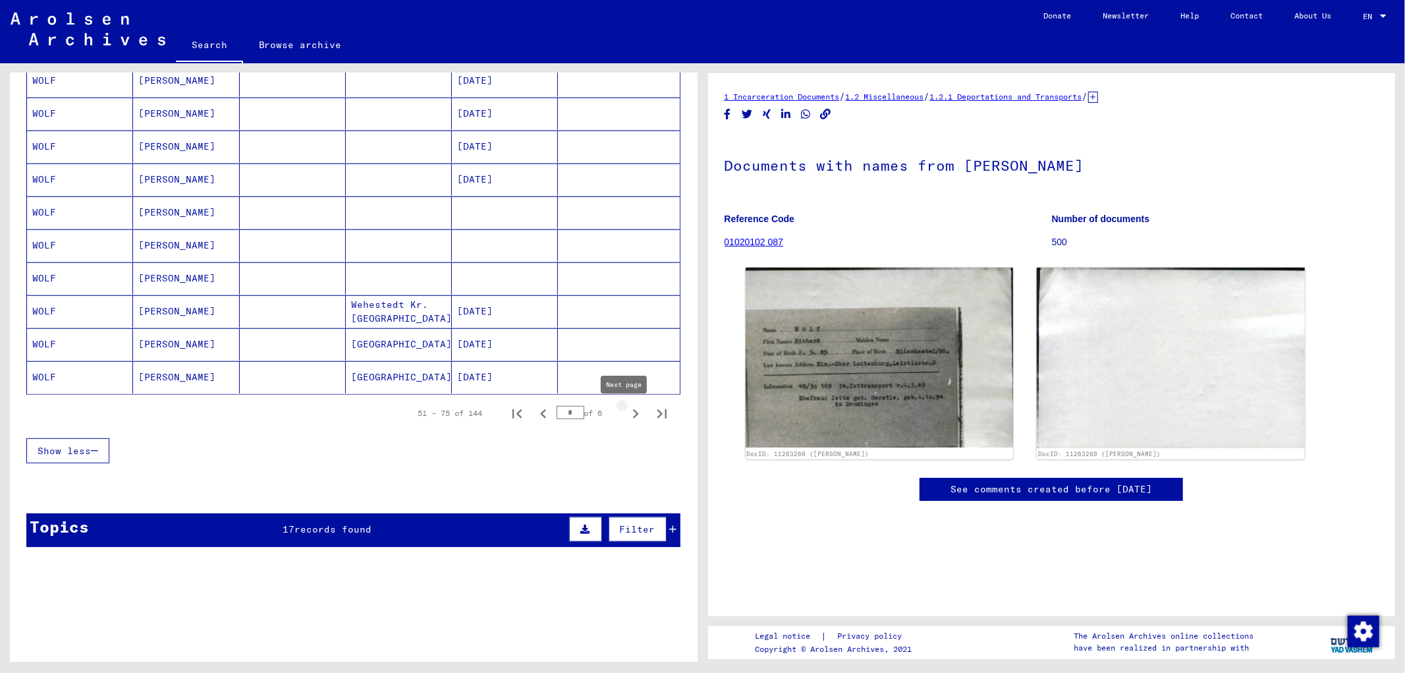
click at [627, 418] on icon "Next page" at bounding box center [635, 413] width 18 height 18
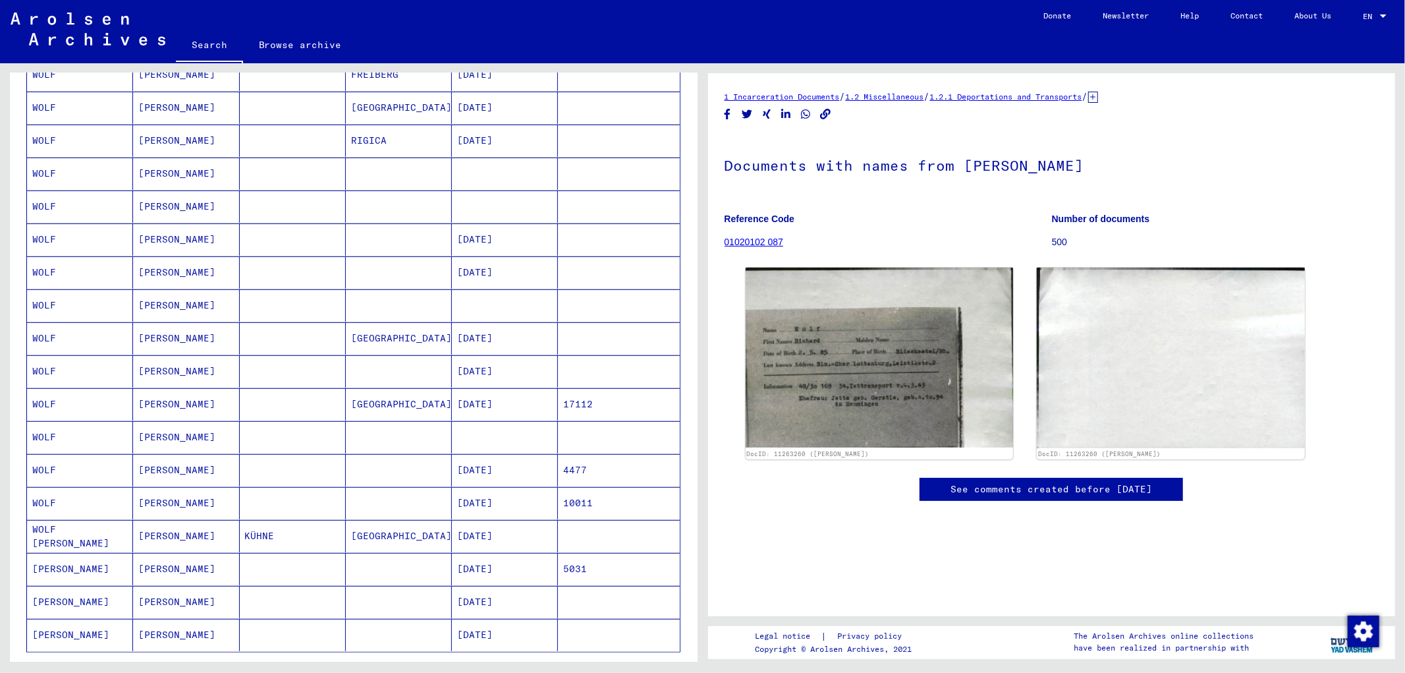
scroll to position [585, 0]
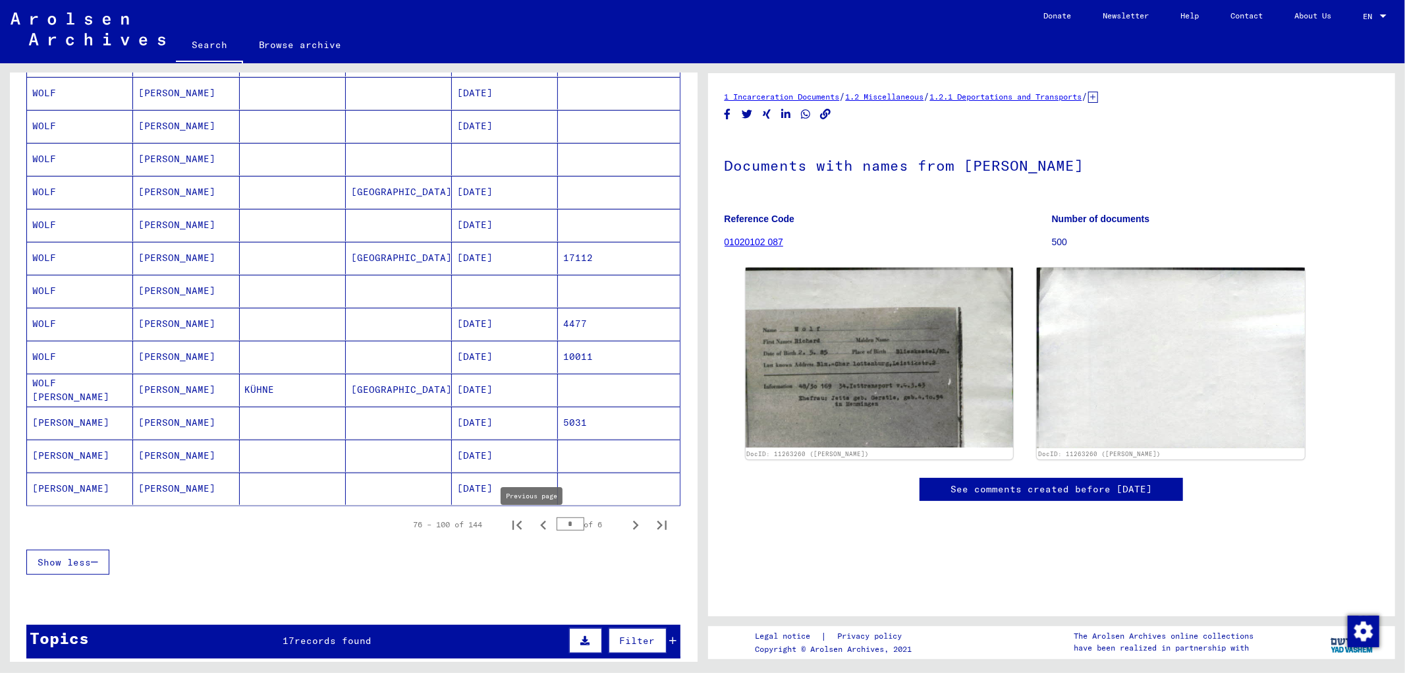
click at [540, 525] on icon "Previous page" at bounding box center [543, 524] width 6 height 9
type input "*"
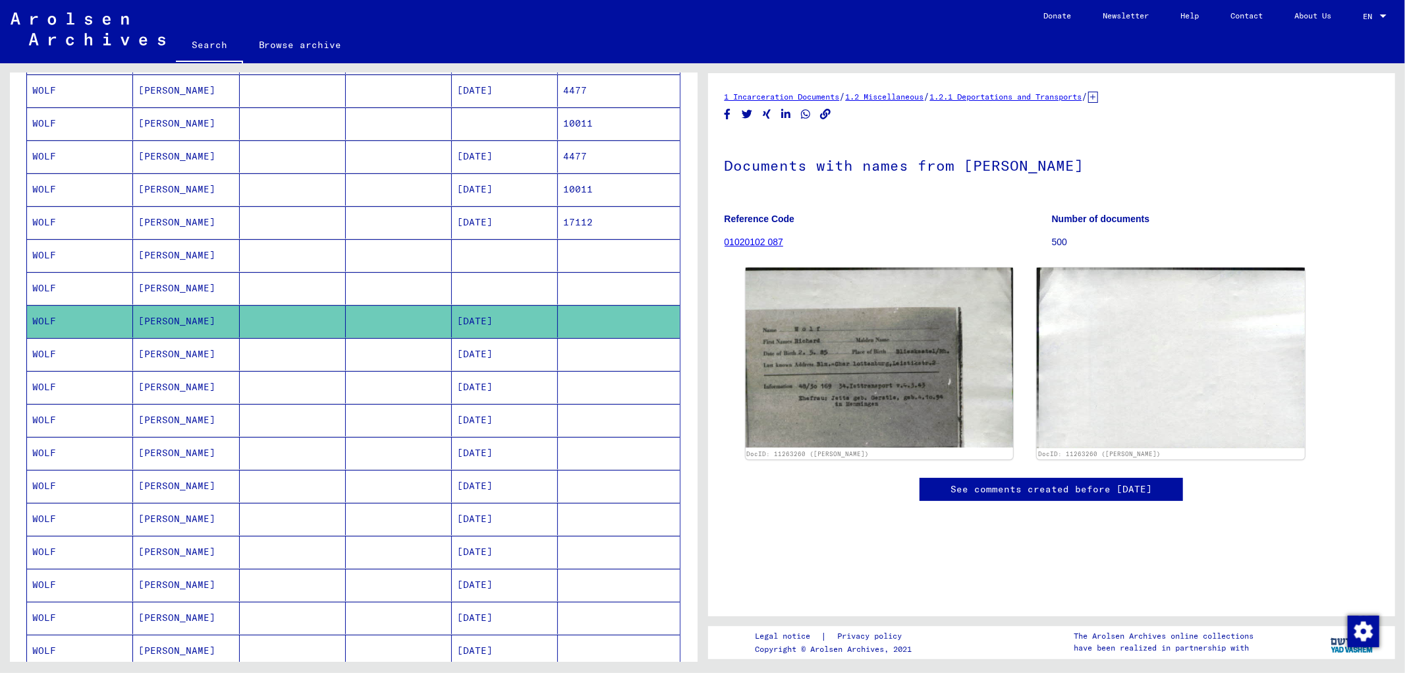
scroll to position [219, 0]
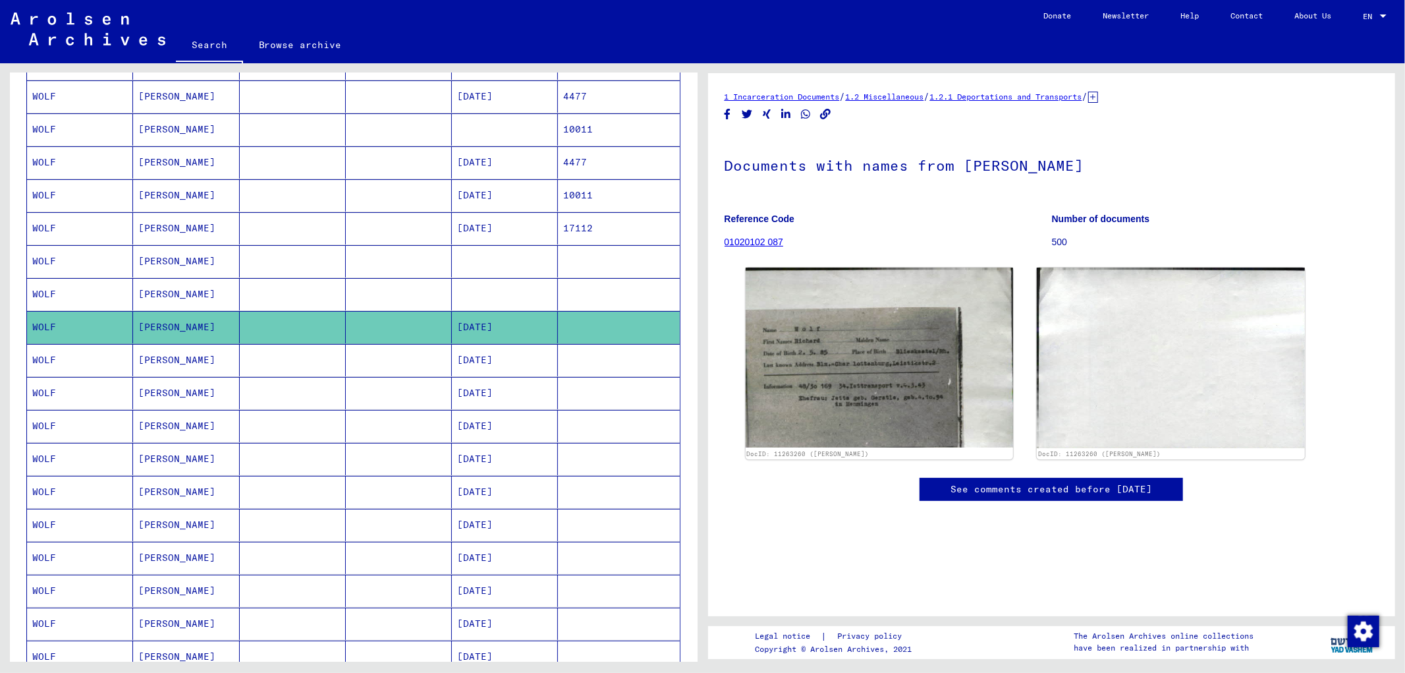
click at [459, 189] on mat-cell "[DATE]" at bounding box center [505, 195] width 106 height 32
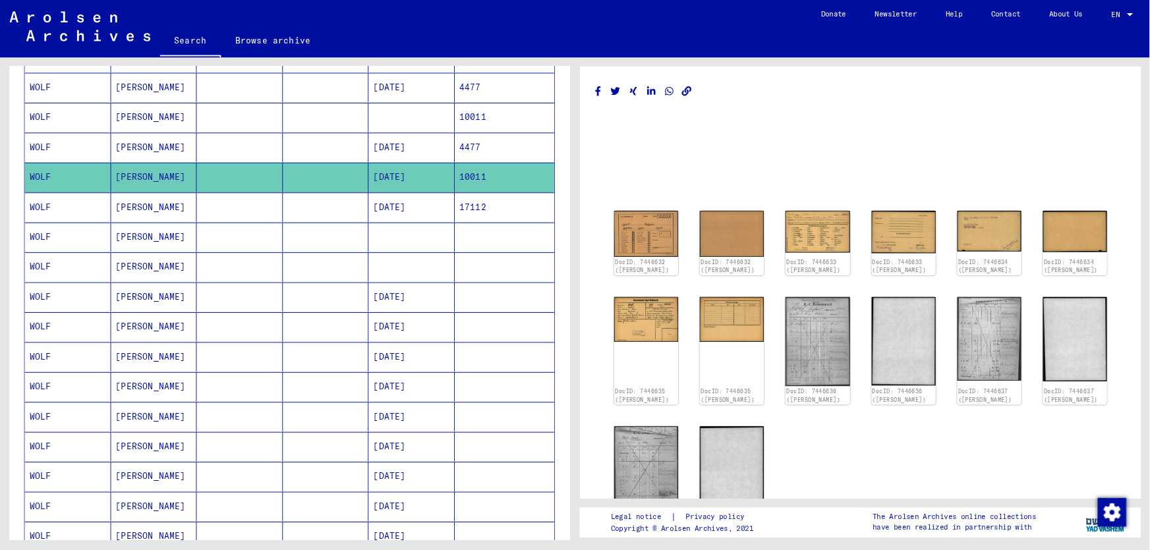
scroll to position [219, 0]
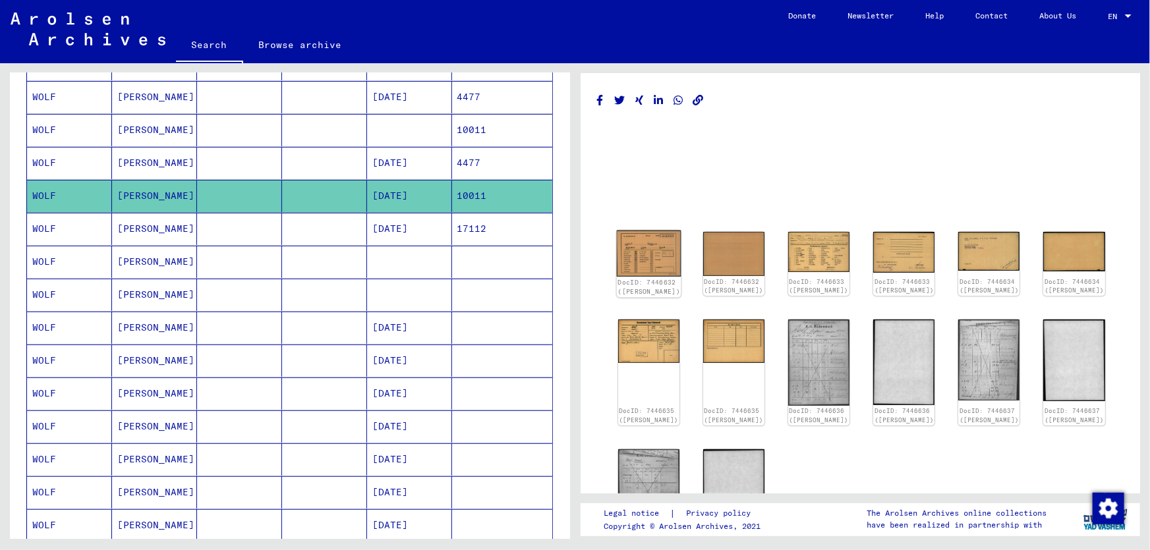
click at [648, 268] on img at bounding box center [648, 254] width 65 height 46
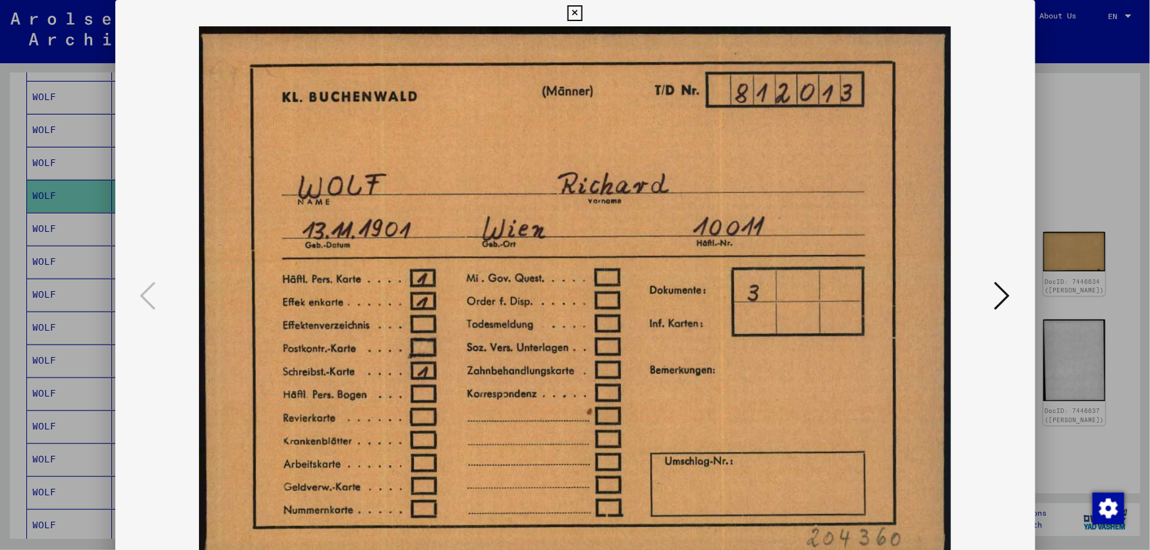
click at [1081, 172] on div at bounding box center [575, 275] width 1150 height 550
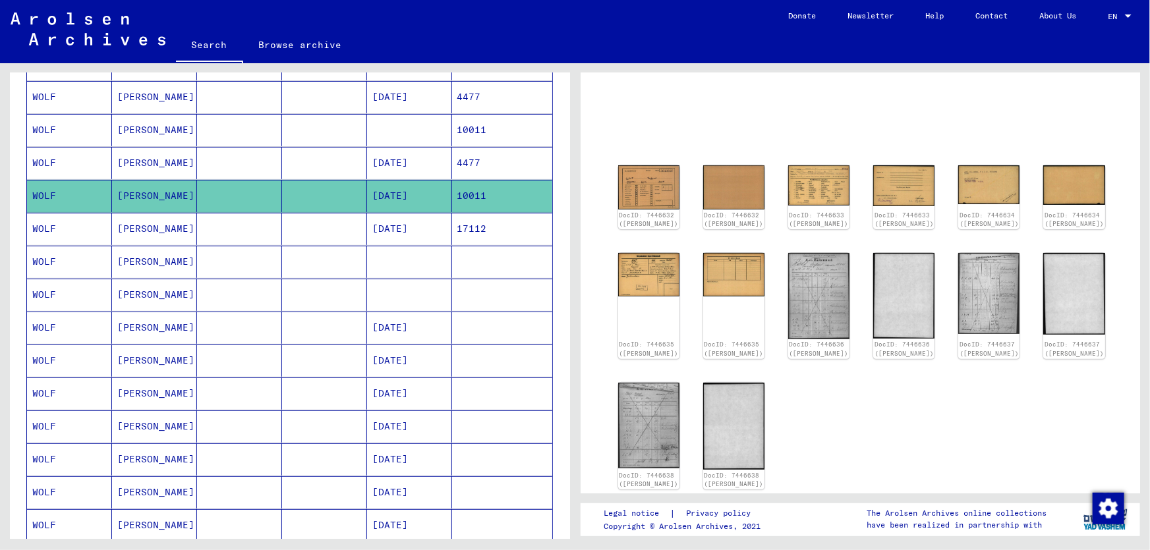
scroll to position [60, 0]
